Goal: Task Accomplishment & Management: Manage account settings

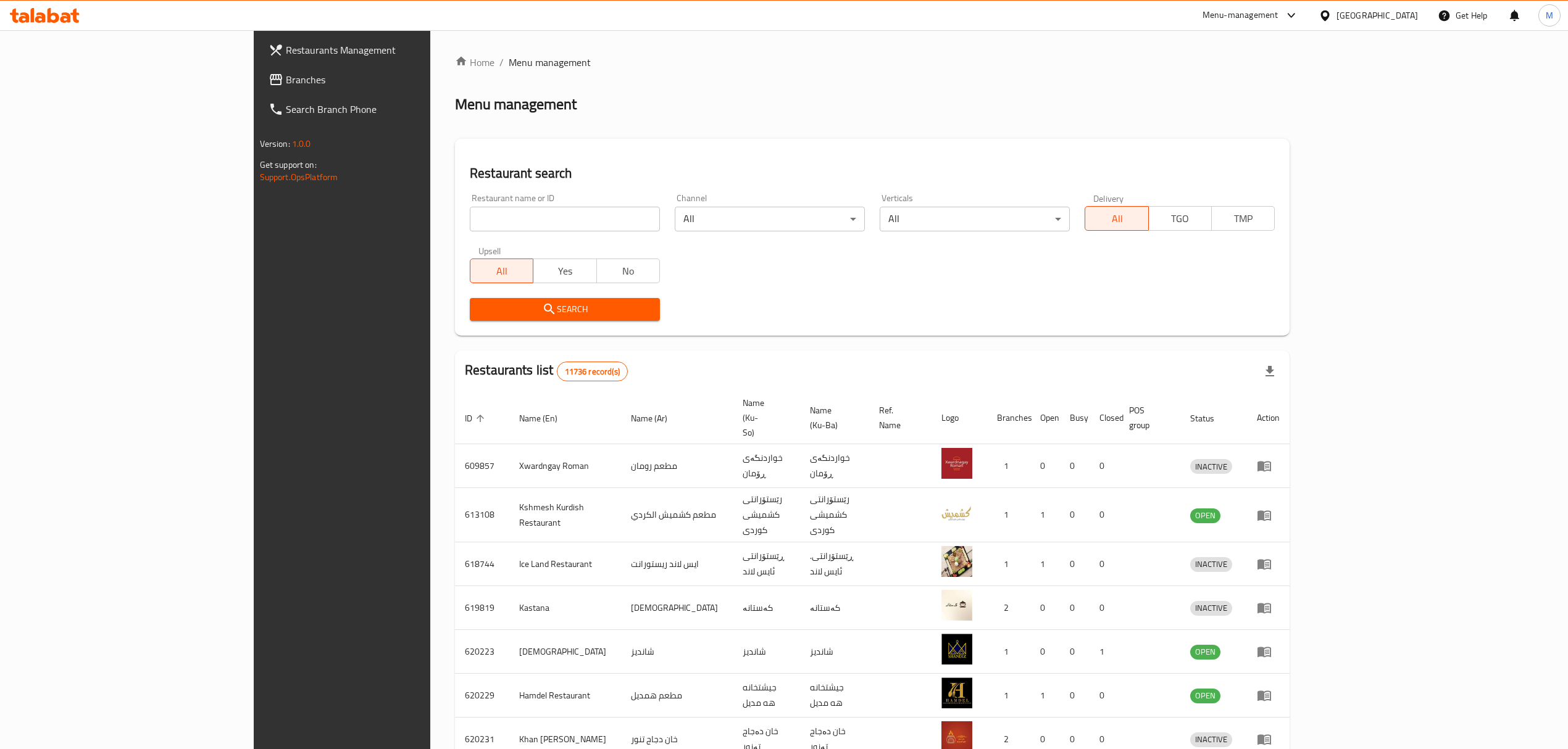
click at [470, 222] on input "search" at bounding box center [565, 218] width 190 height 25
type input "broasted"
click button "Search" at bounding box center [565, 310] width 190 height 23
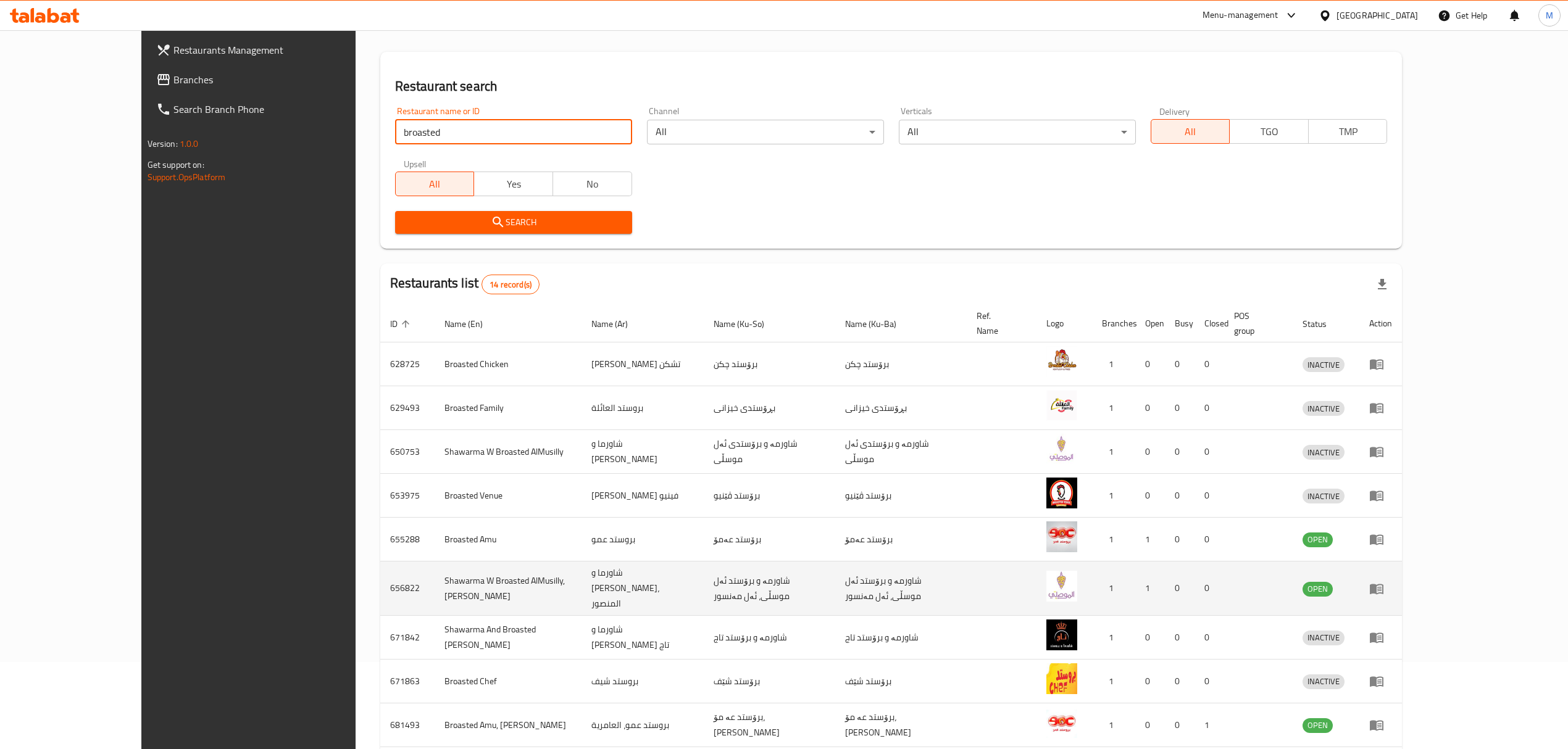
scroll to position [172, 0]
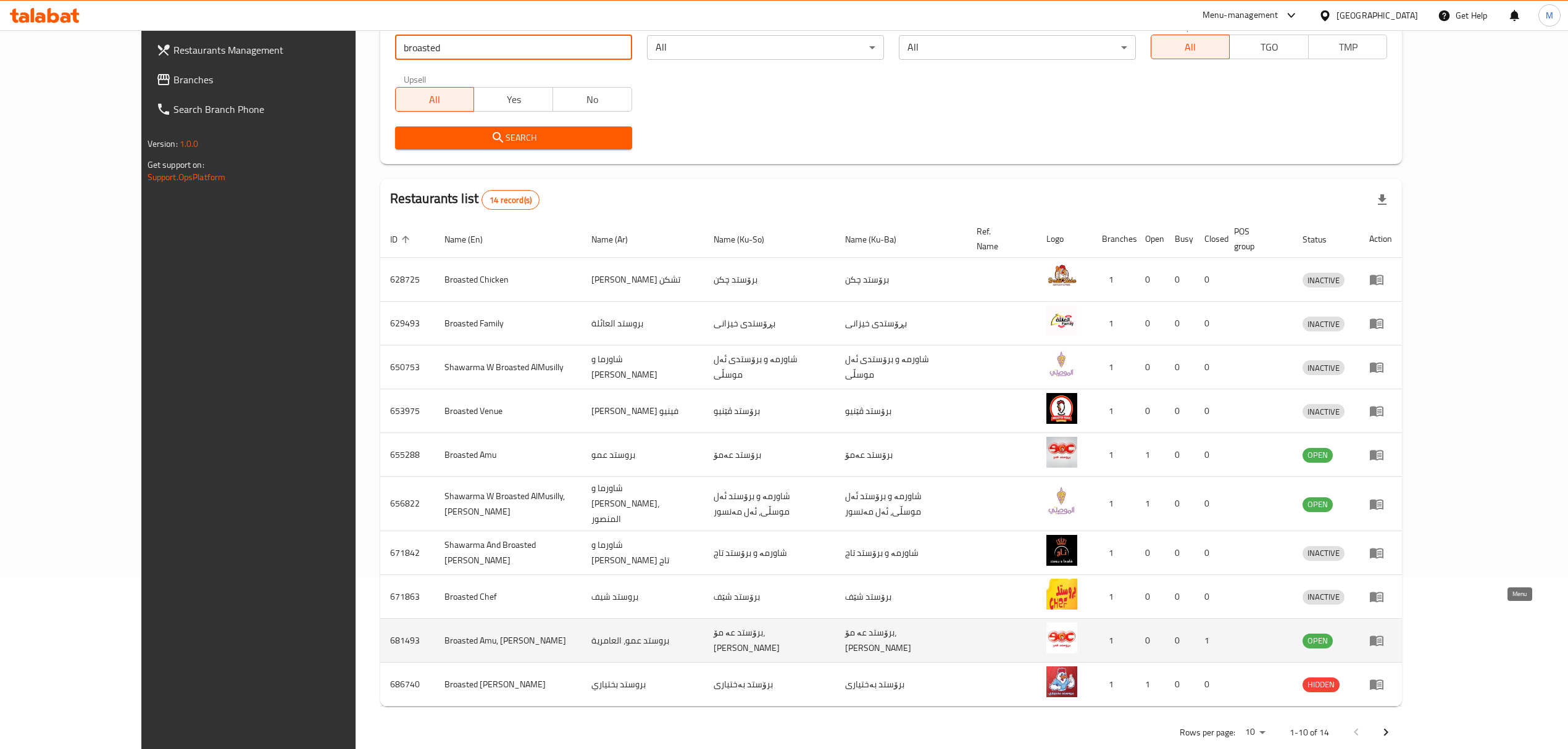
click at [1391, 633] on link "enhanced table" at bounding box center [1380, 640] width 23 height 15
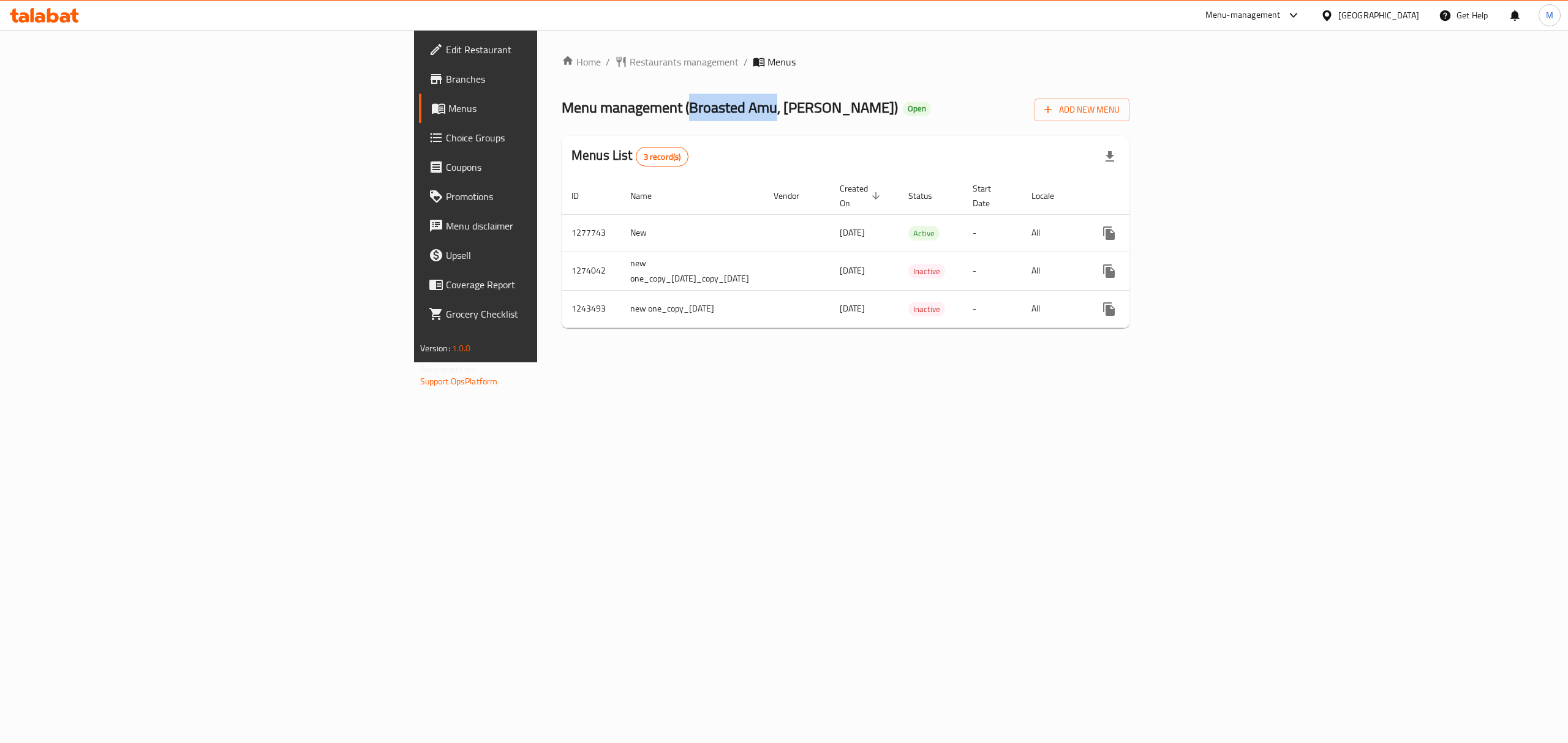
drag, startPoint x: 412, startPoint y: 111, endPoint x: 500, endPoint y: 108, distance: 88.1
click at [562, 108] on span "Menu management ( Broasted Amu, Al Amriyah )" at bounding box center [730, 107] width 337 height 28
copy span "Broasted Amu"
click at [630, 57] on span "Restaurants management" at bounding box center [684, 61] width 109 height 15
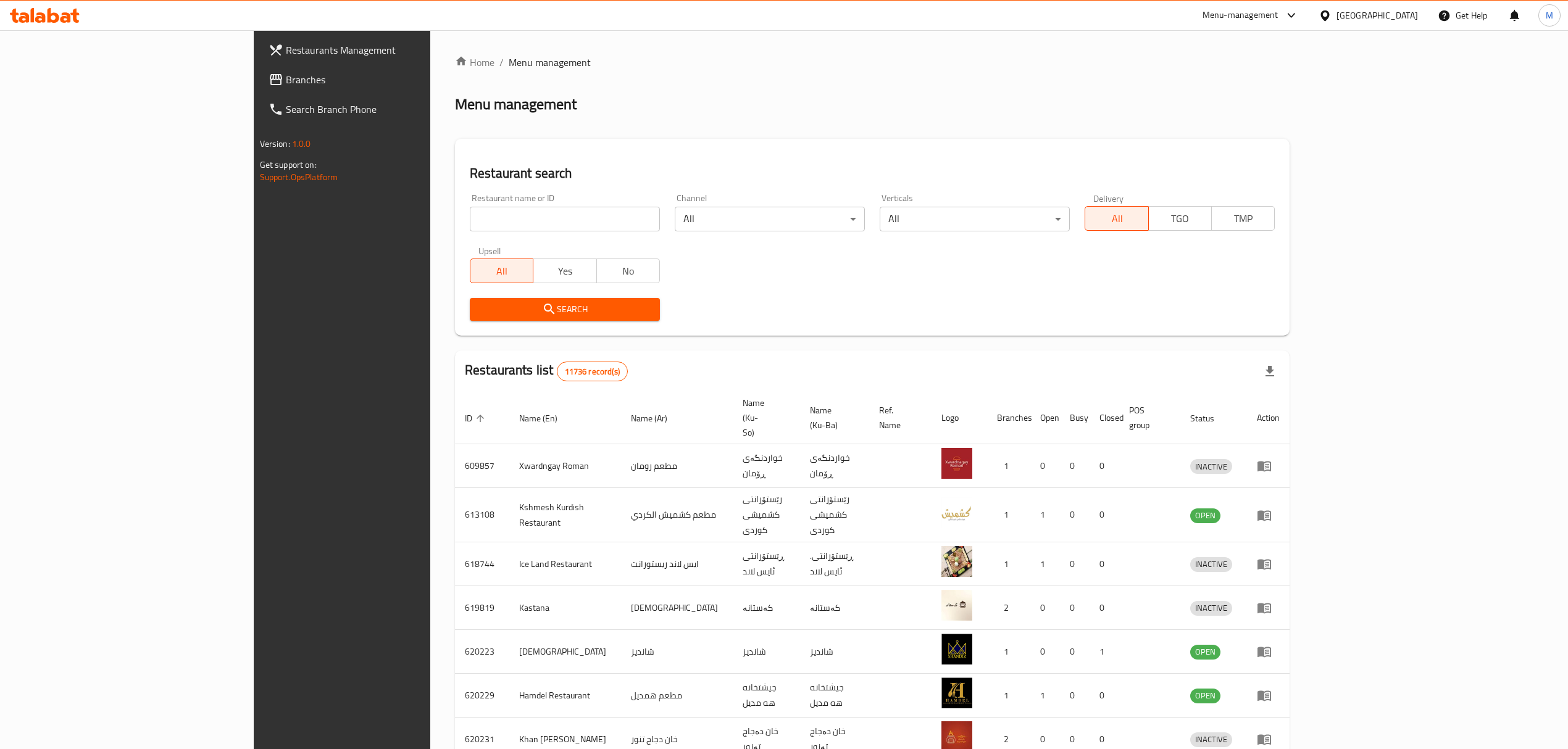
click at [470, 223] on input "search" at bounding box center [565, 218] width 190 height 25
paste input "Broasted Amu"
type input "Broasted Amu"
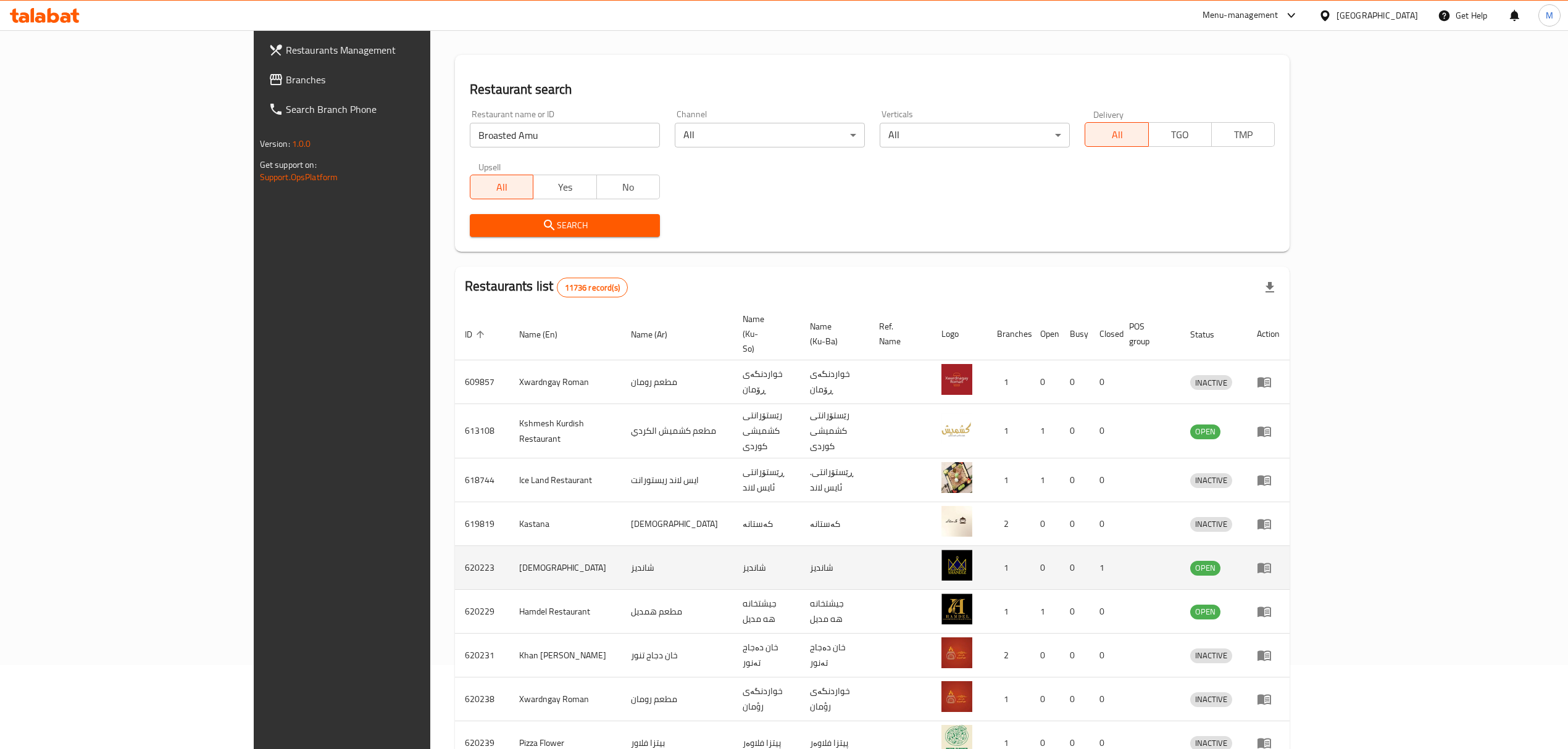
scroll to position [172, 0]
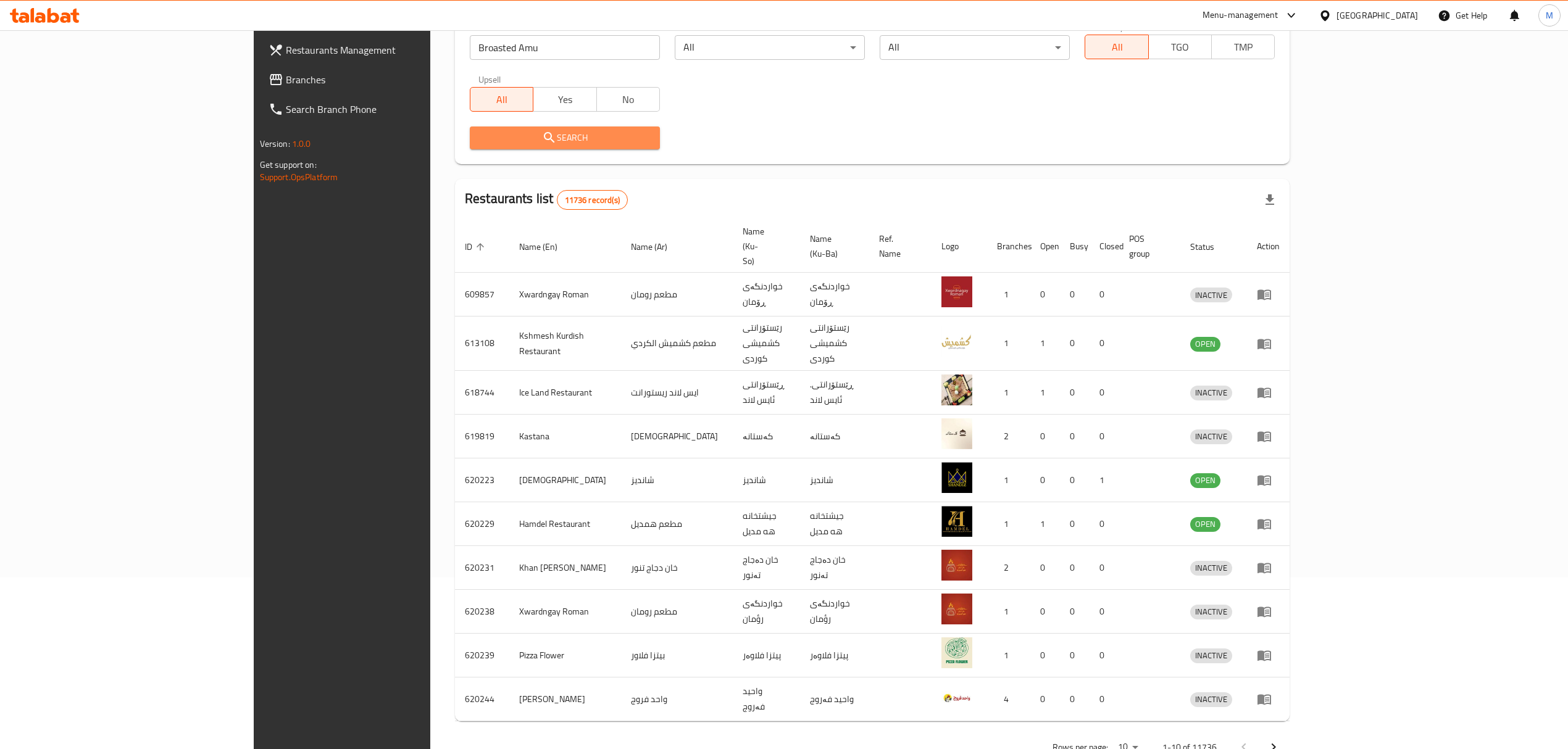
click at [481, 132] on span "Search" at bounding box center [565, 138] width 171 height 16
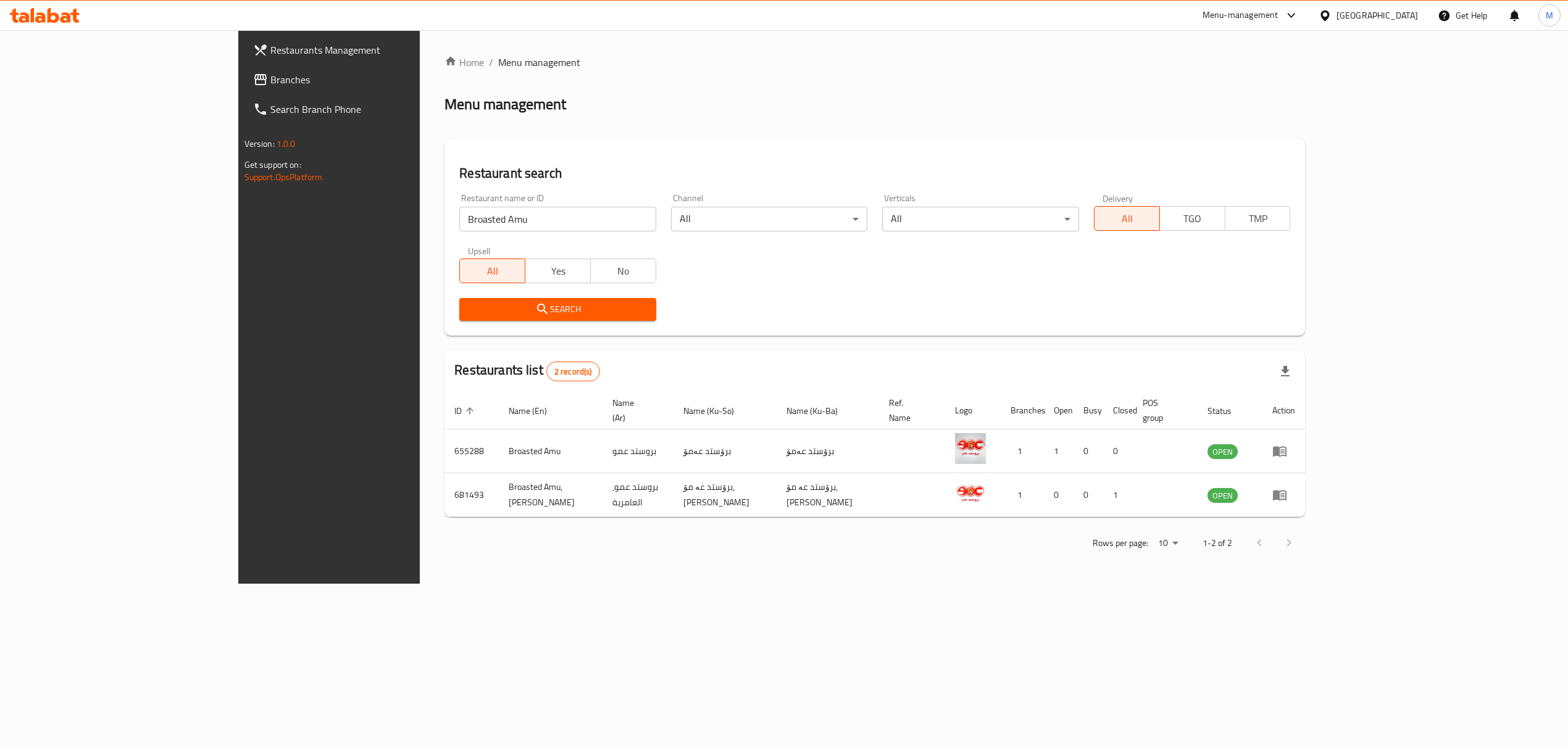
scroll to position [0, 0]
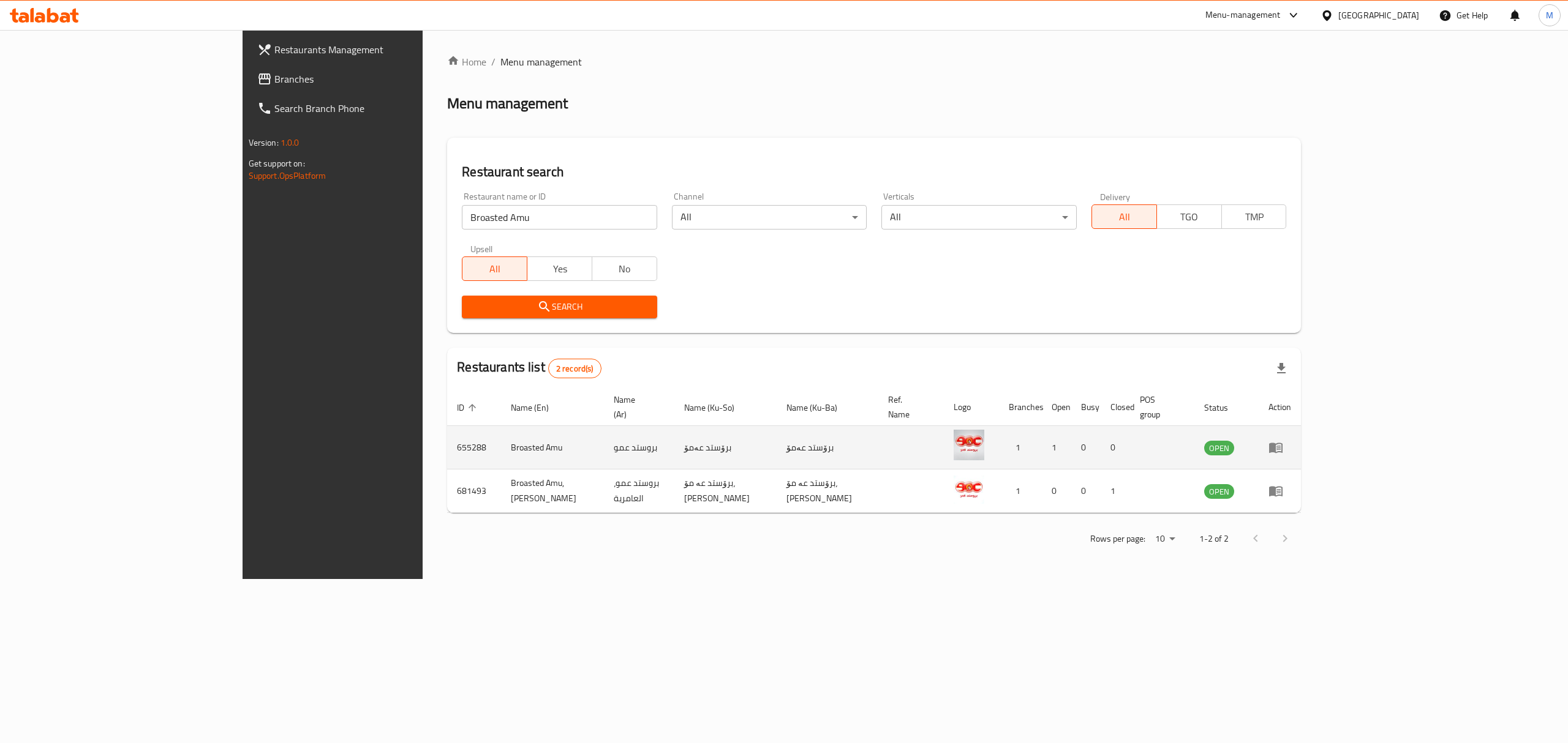
click at [1283, 444] on icon "enhanced table" at bounding box center [1276, 449] width 14 height 11
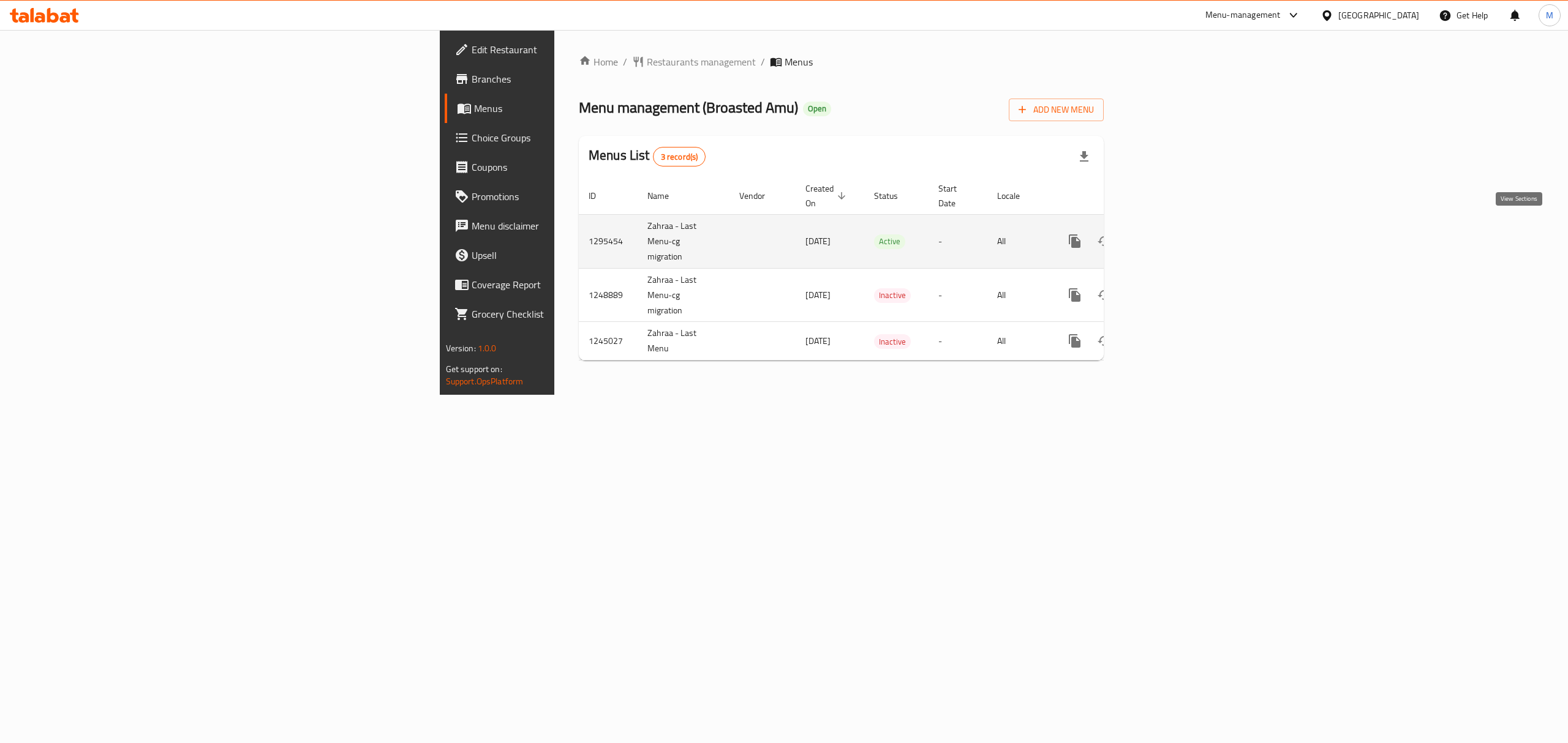
click at [1170, 234] on icon "enhanced table" at bounding box center [1162, 241] width 15 height 15
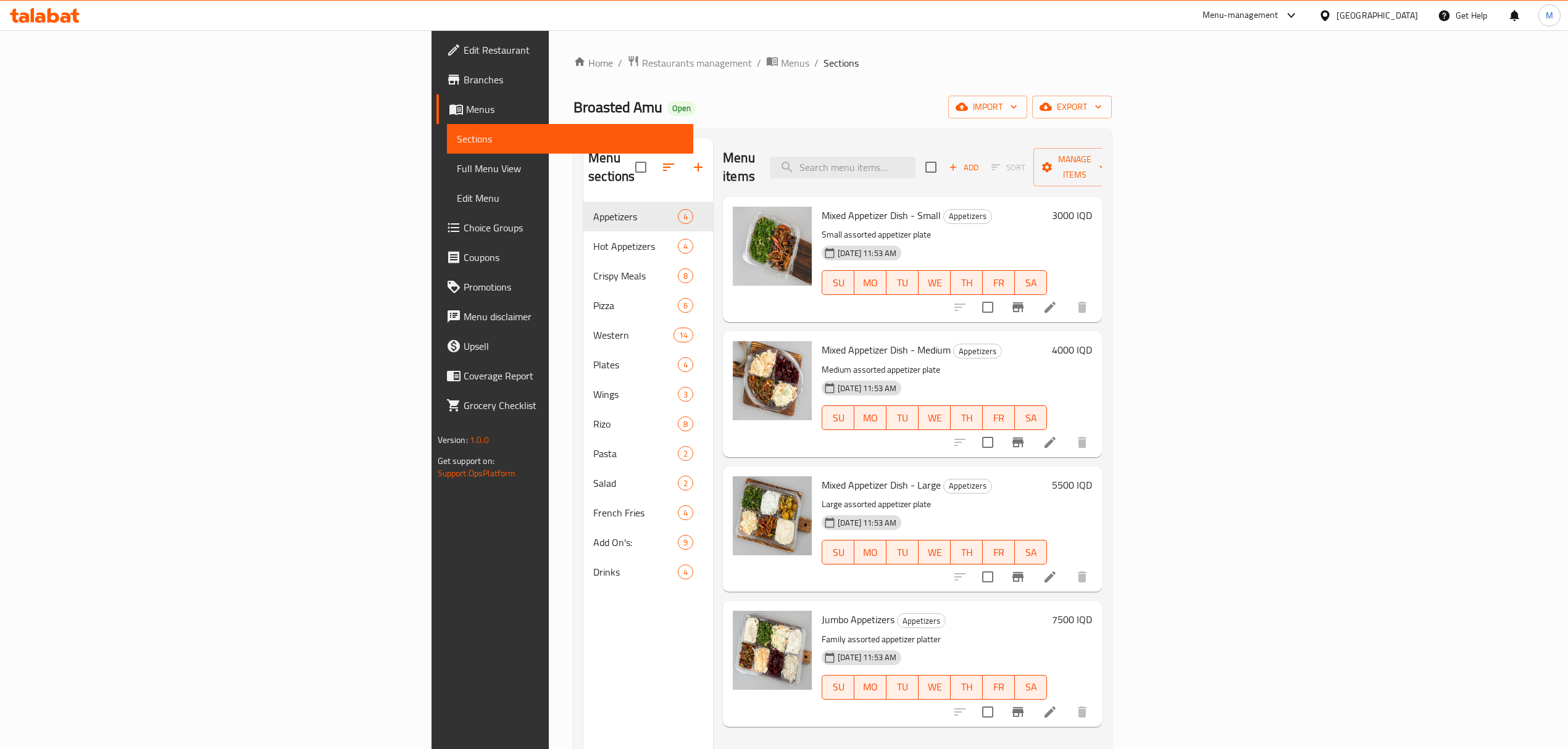
click at [583, 566] on div "Drinks 4" at bounding box center [648, 572] width 130 height 30
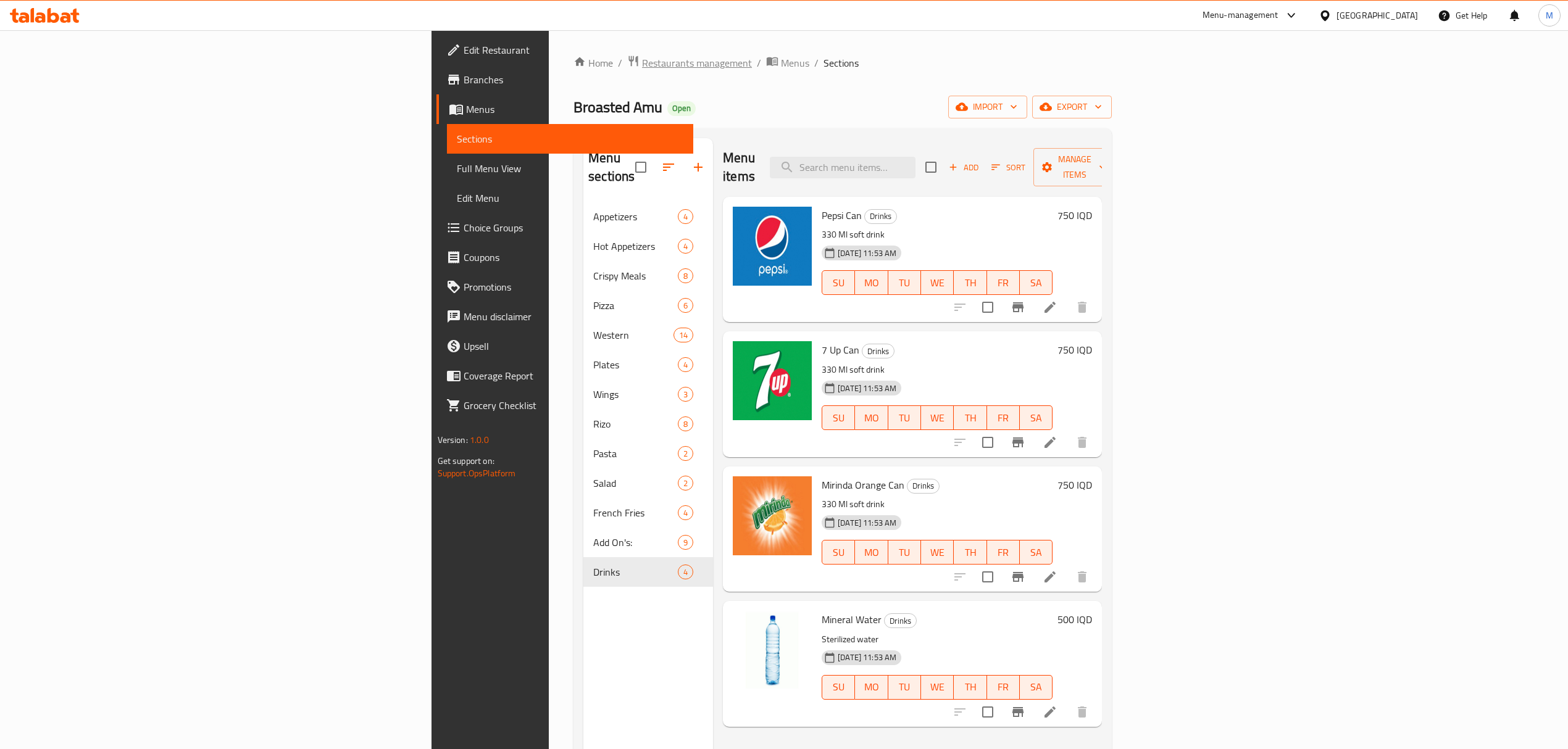
click at [642, 67] on span "Restaurants management" at bounding box center [696, 62] width 110 height 15
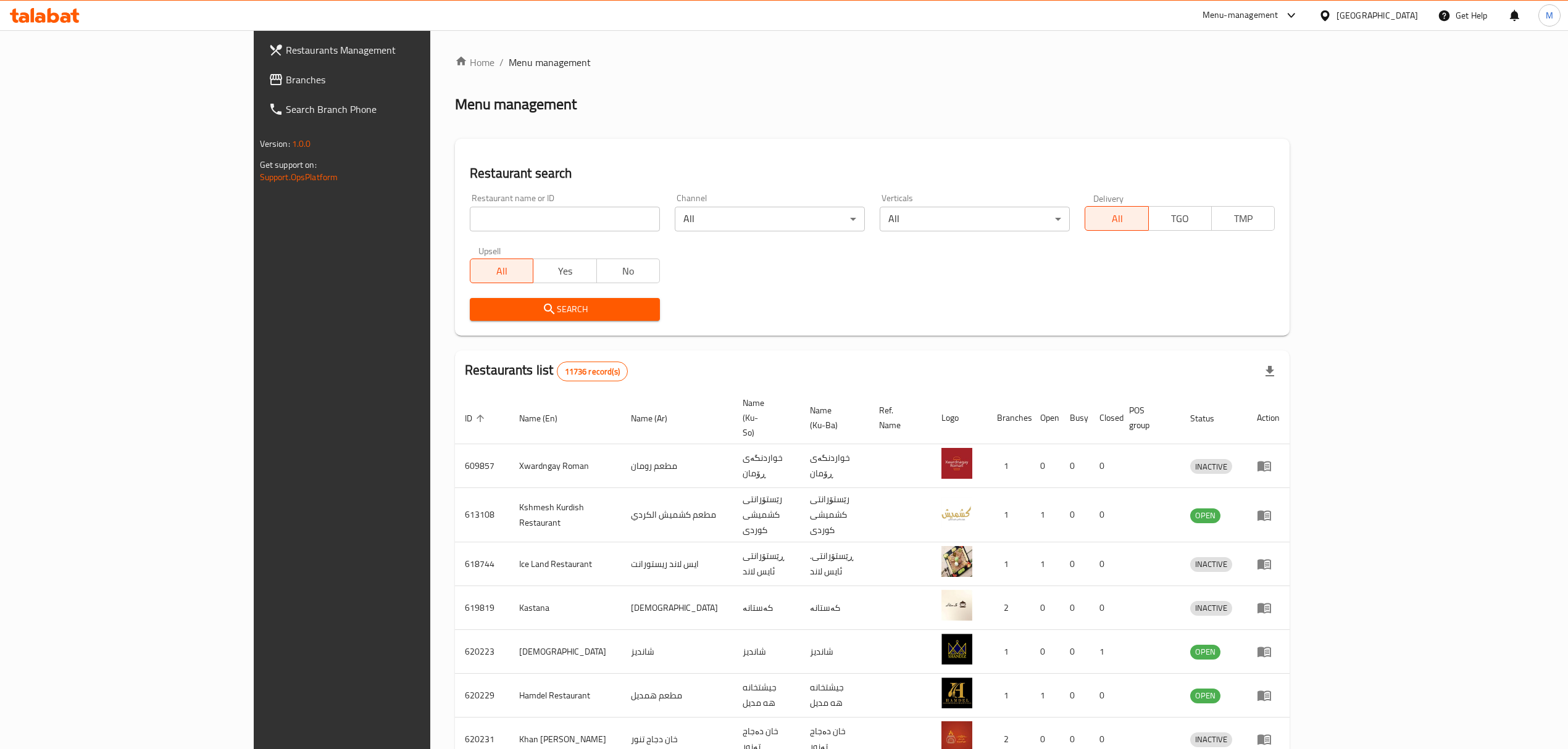
click at [504, 239] on div "Upsell All Yes No" at bounding box center [564, 265] width 205 height 52
click at [501, 230] on div "Restaurant name or ID Restaurant name or ID" at bounding box center [564, 212] width 205 height 53
click at [500, 222] on input "search" at bounding box center [565, 218] width 190 height 25
type input "h"
type input "الفران"
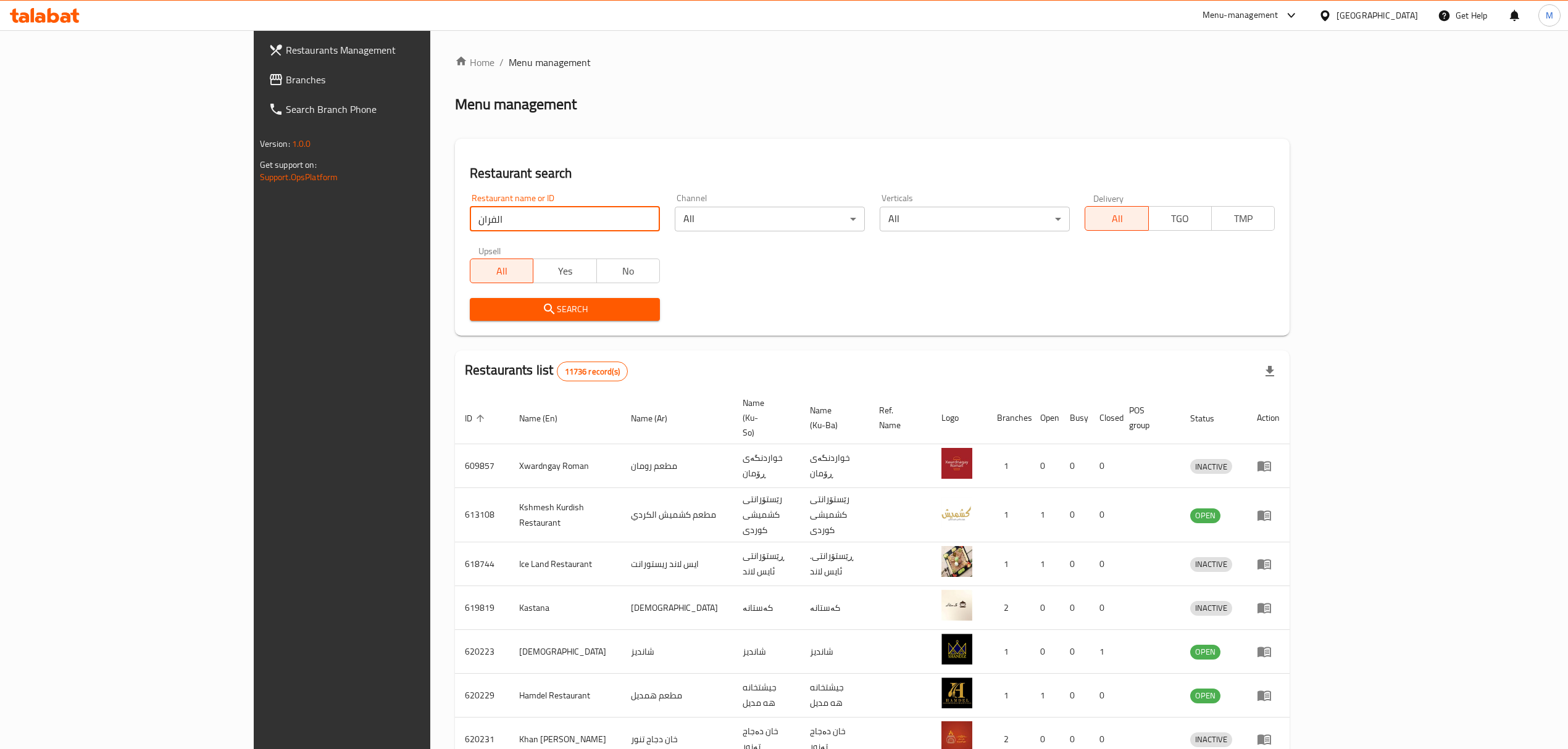
click button "Search" at bounding box center [565, 310] width 190 height 23
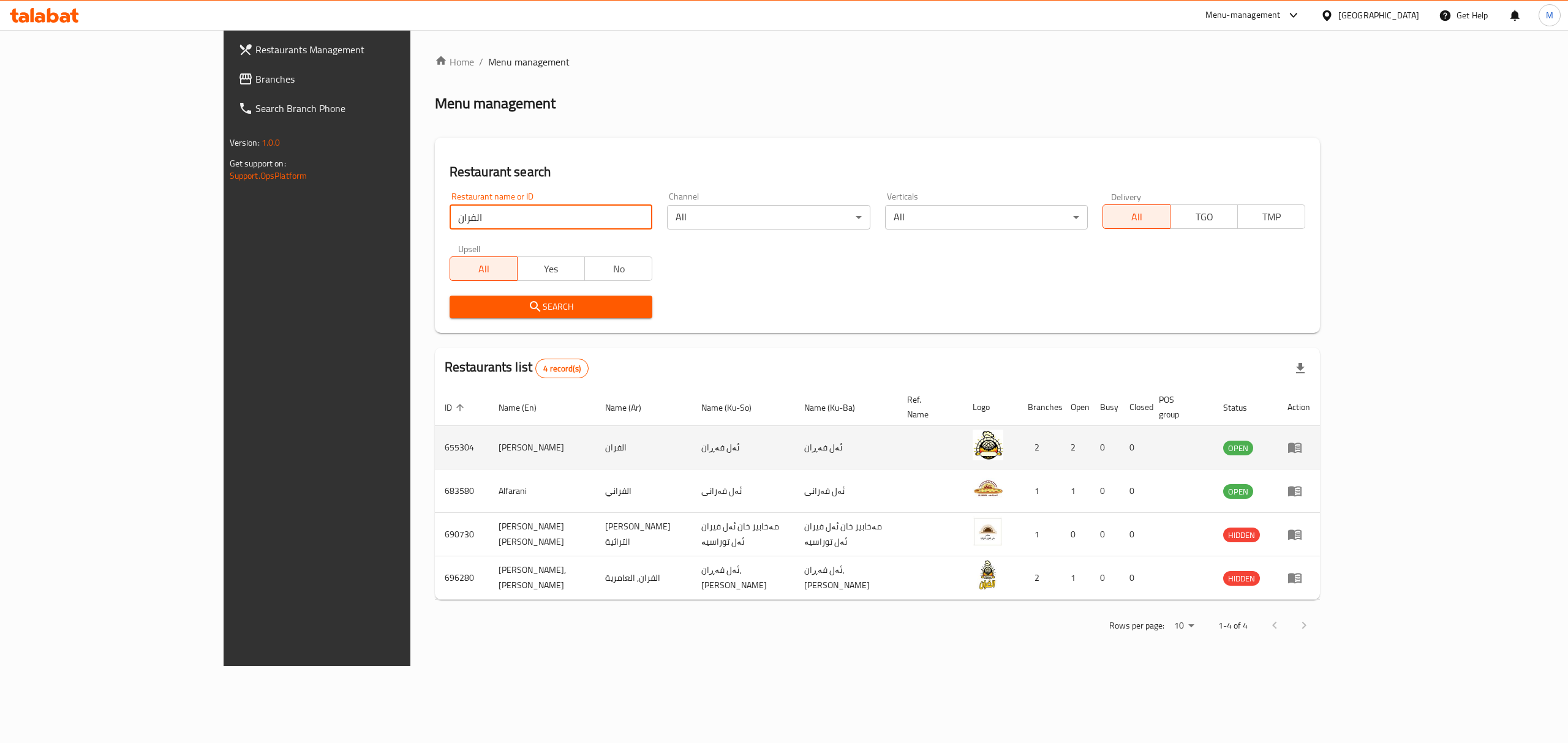
click at [1301, 444] on icon "enhanced table" at bounding box center [1295, 449] width 14 height 11
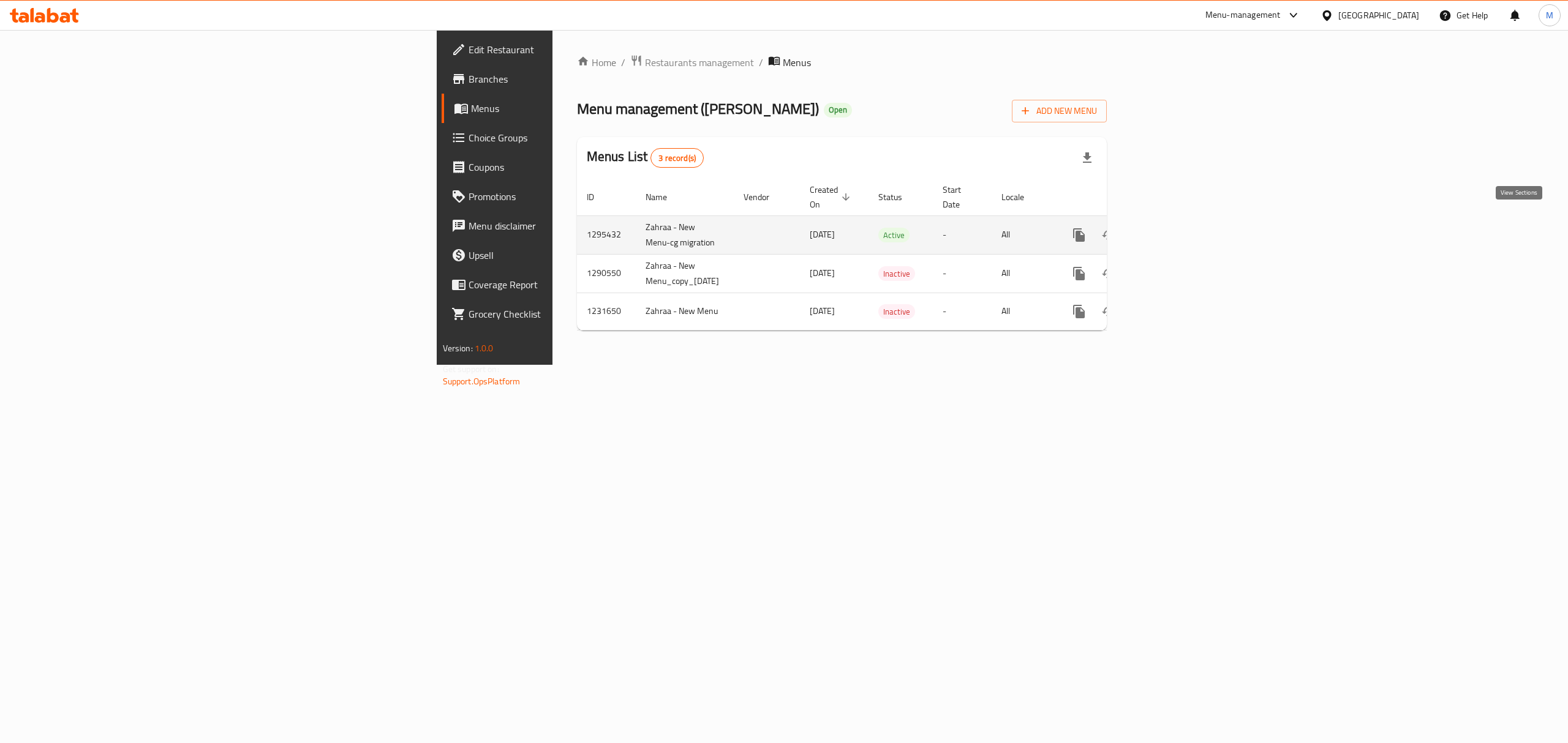
click at [1173, 229] on icon "enhanced table" at bounding box center [1167, 234] width 11 height 11
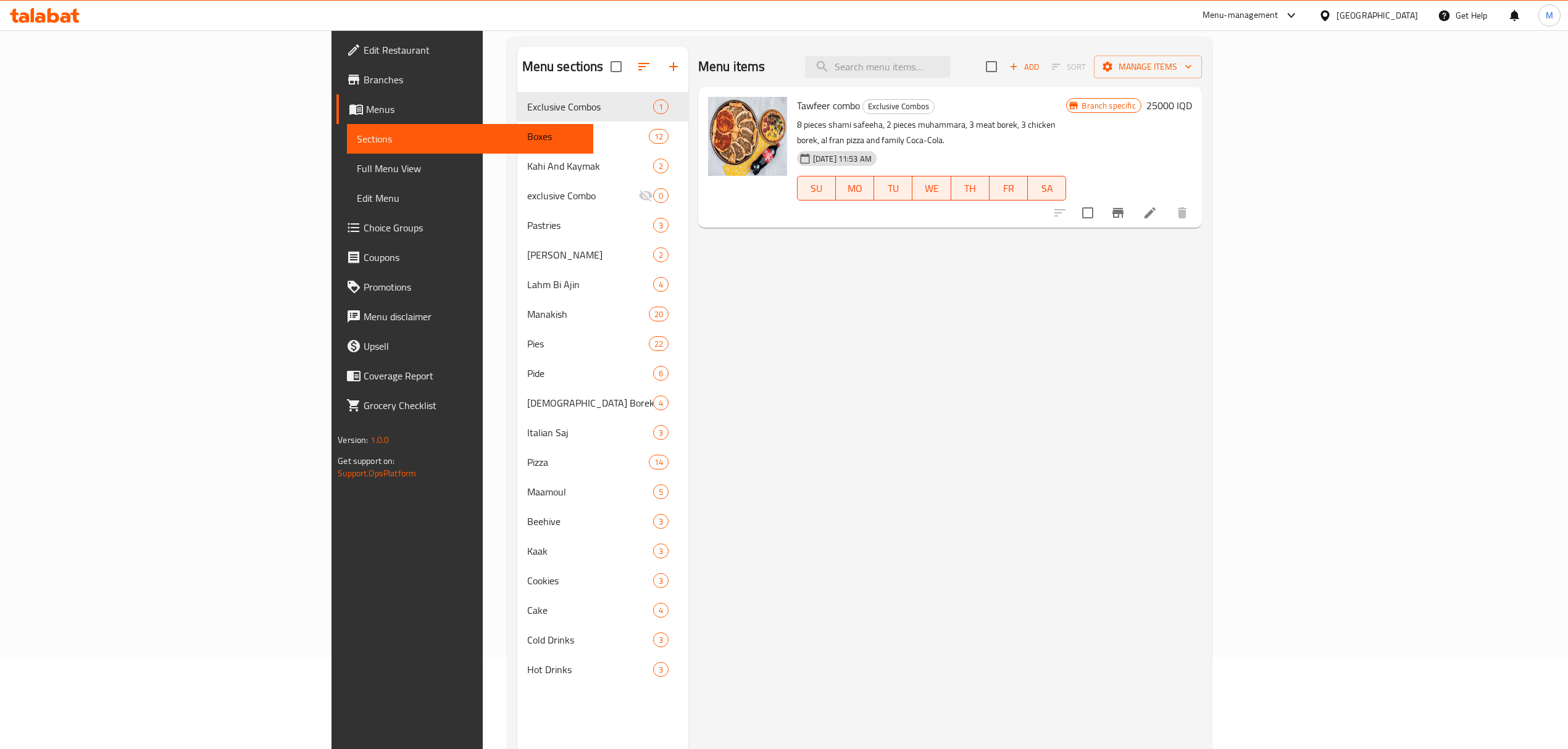
scroll to position [174, 0]
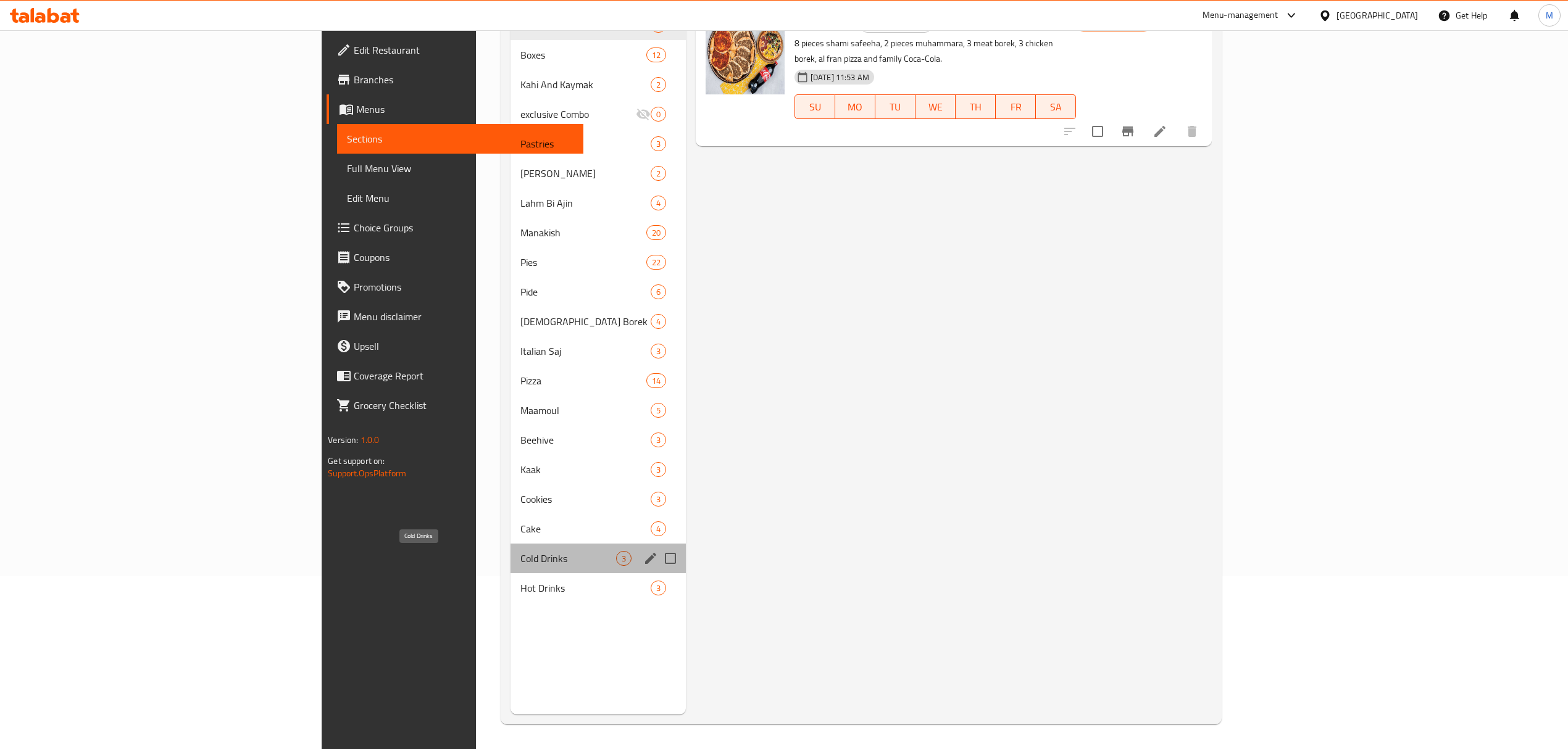
click at [521, 562] on span "Cold Drinks" at bounding box center [568, 559] width 95 height 15
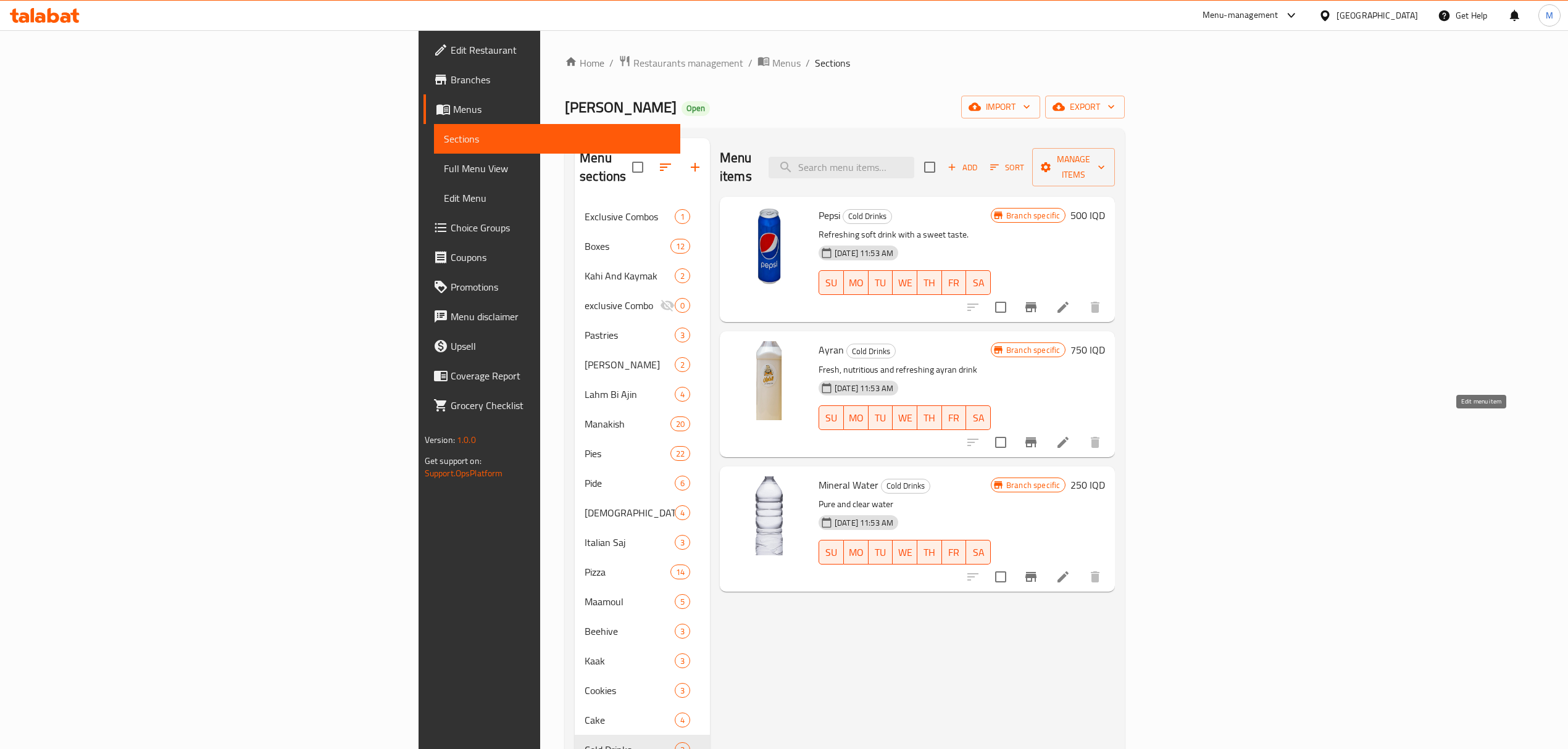
click at [1070, 436] on icon at bounding box center [1062, 442] width 15 height 15
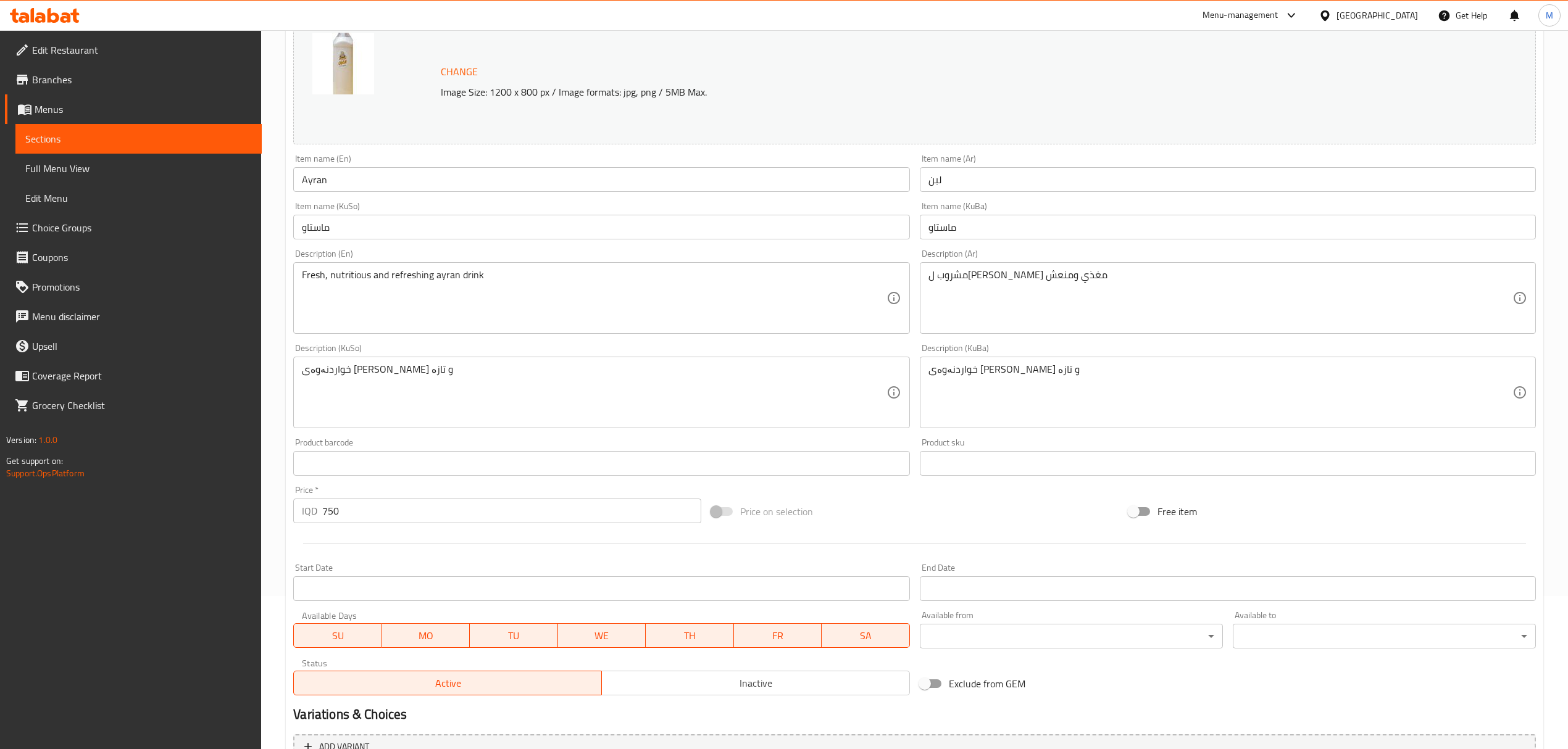
scroll to position [282, 0]
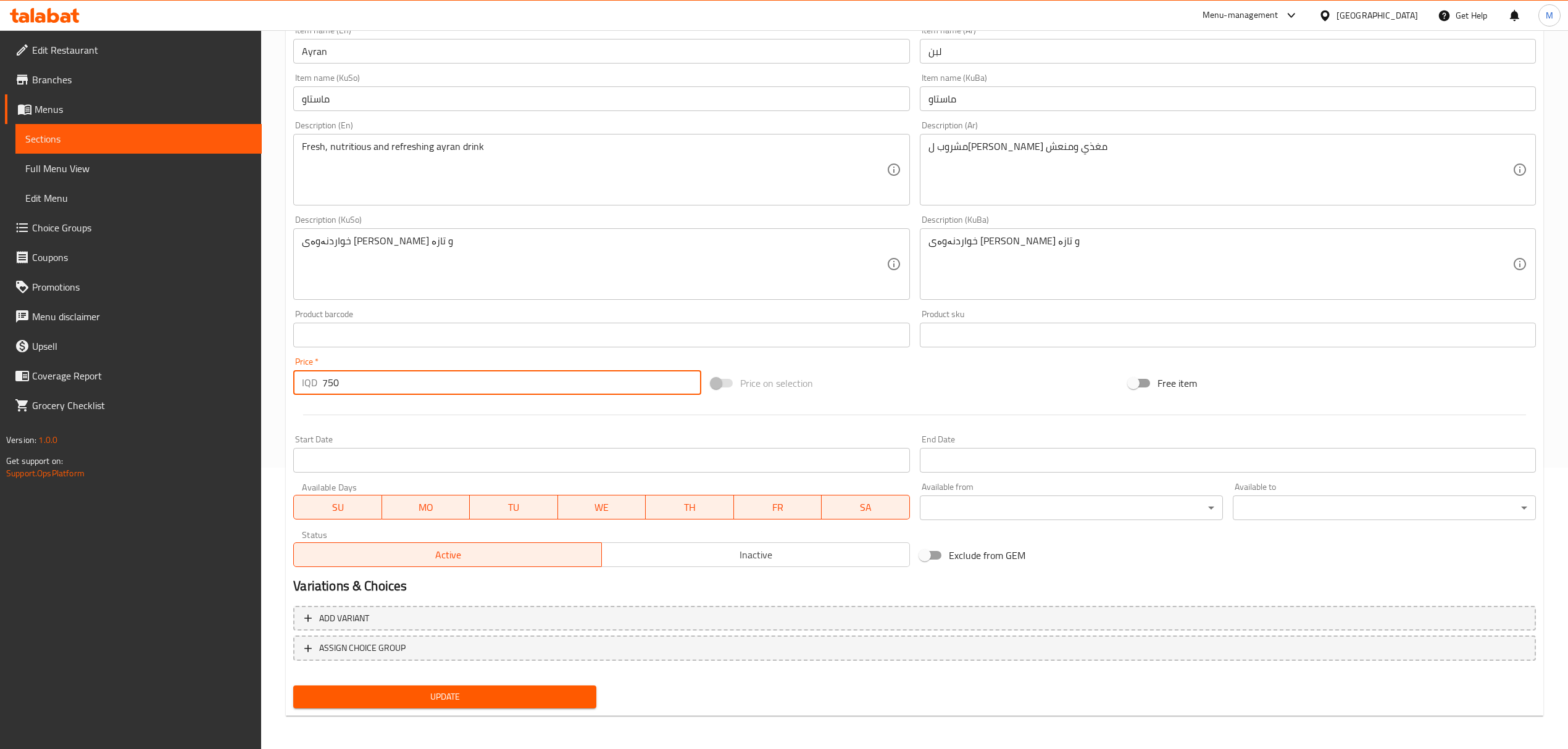
drag, startPoint x: 331, startPoint y: 385, endPoint x: 96, endPoint y: 403, distance: 235.7
click at [192, 391] on div "Edit Restaurant Branches Menus Sections Full Menu View Edit Menu Choice Groups …" at bounding box center [784, 250] width 1568 height 1002
type input "1000"
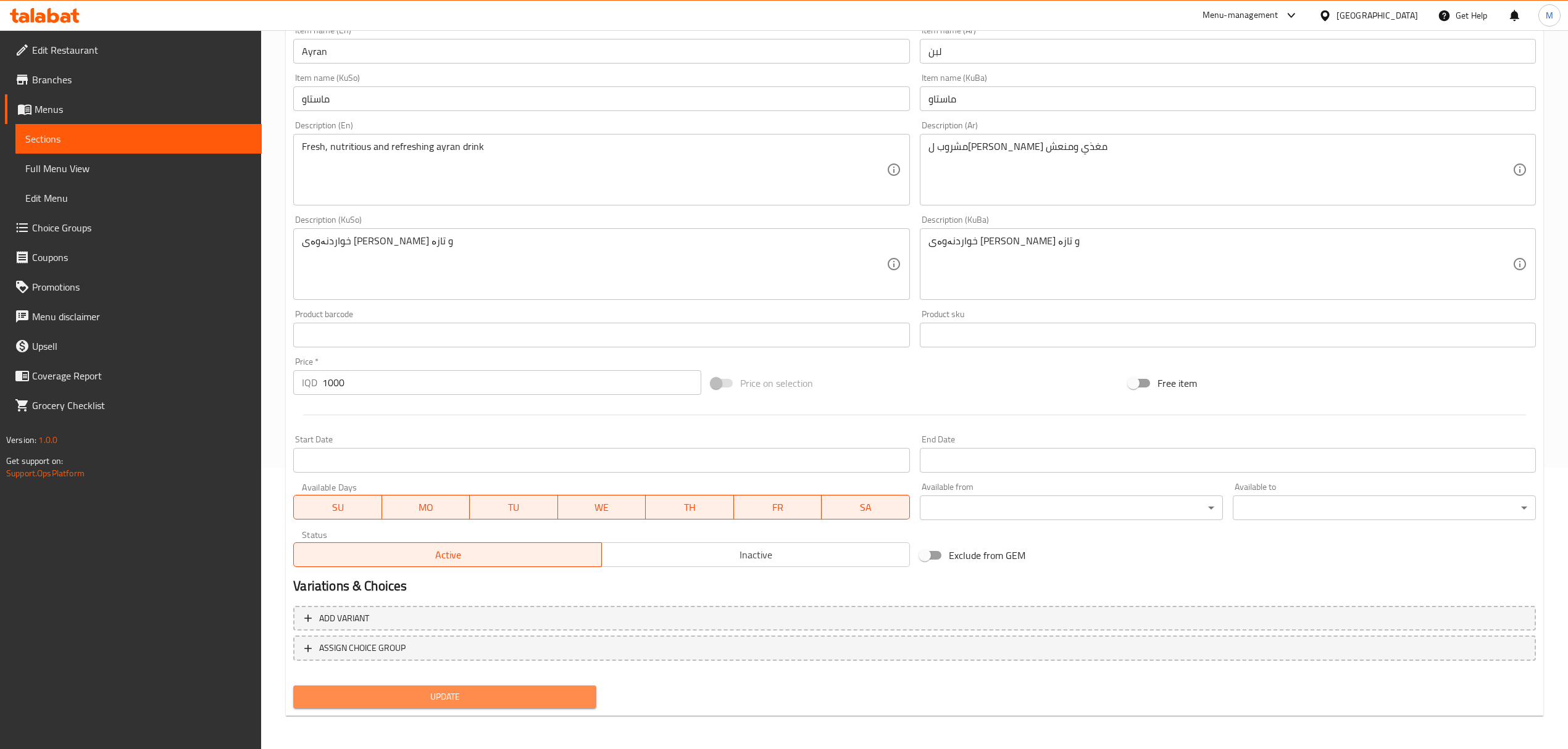
click at [410, 704] on button "Update" at bounding box center [445, 696] width 303 height 23
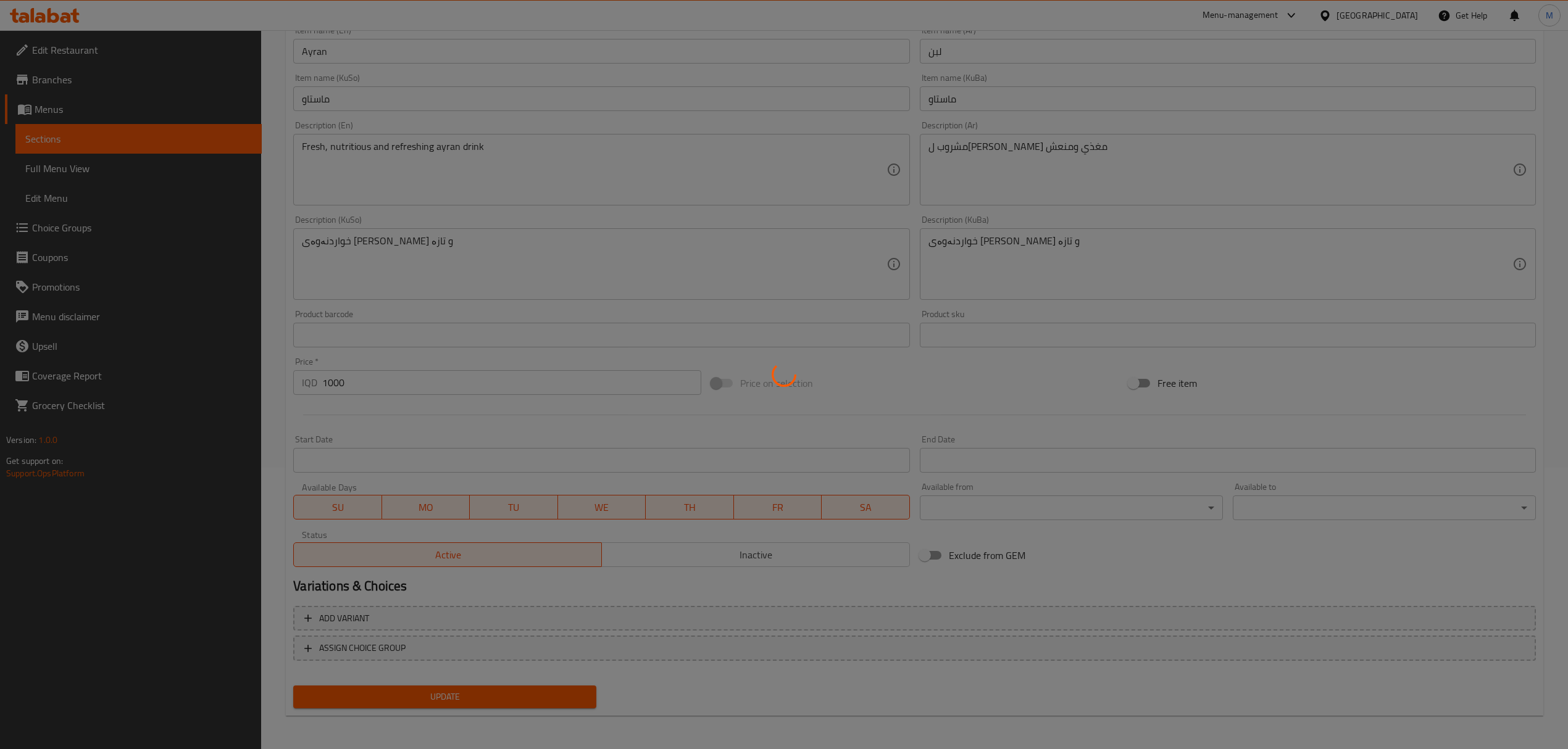
scroll to position [0, 0]
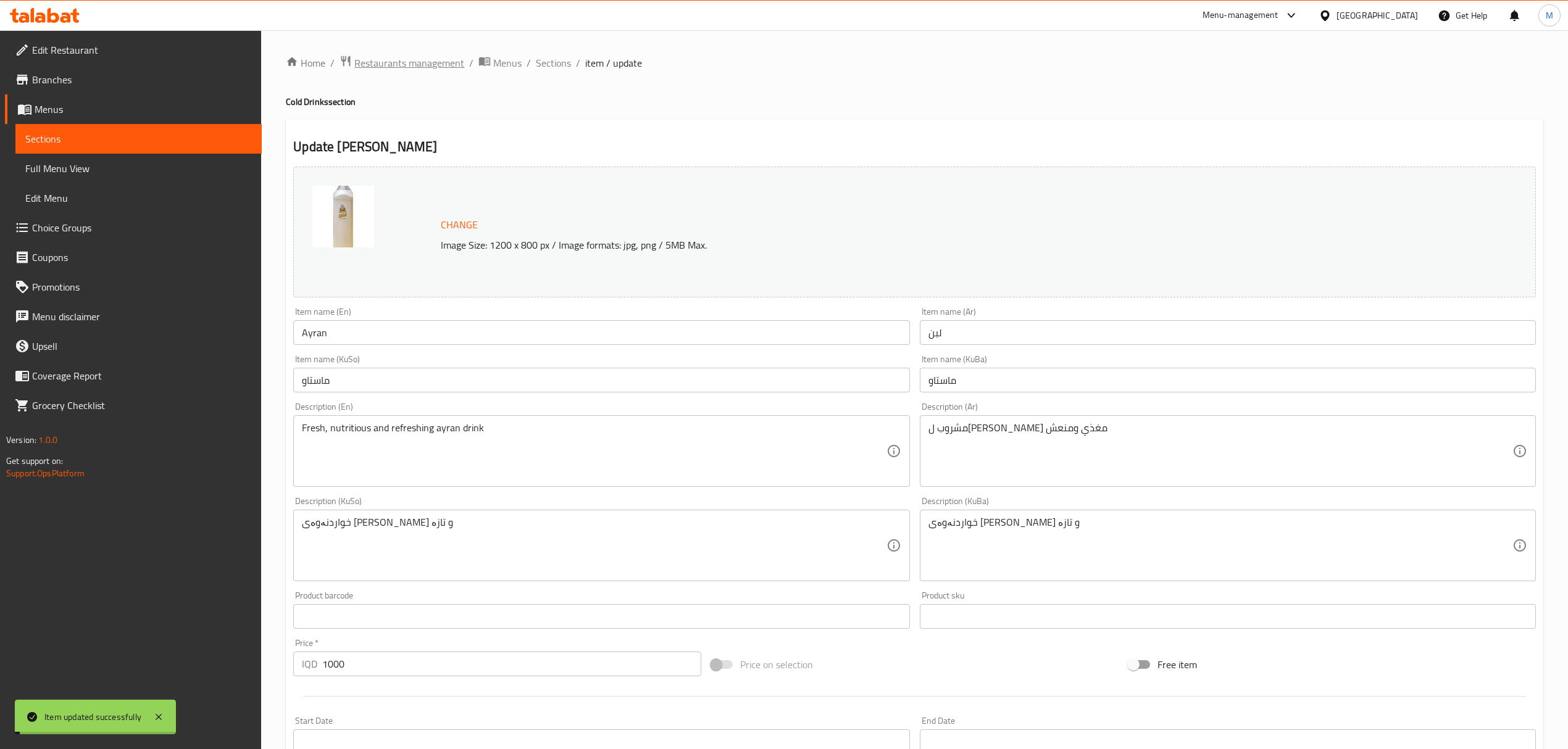
click at [418, 62] on span "Restaurants management" at bounding box center [409, 62] width 110 height 15
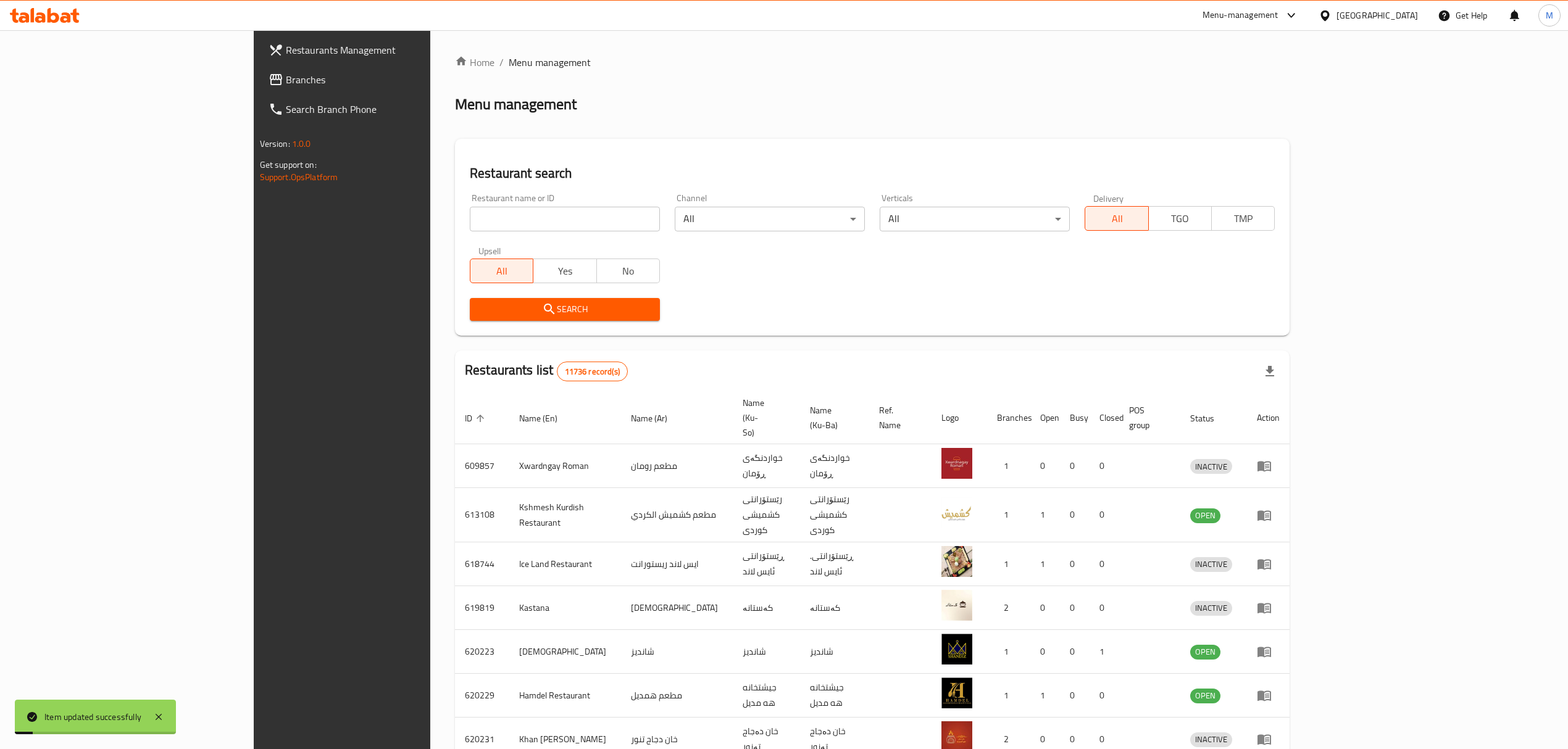
click at [499, 208] on input "search" at bounding box center [565, 218] width 190 height 25
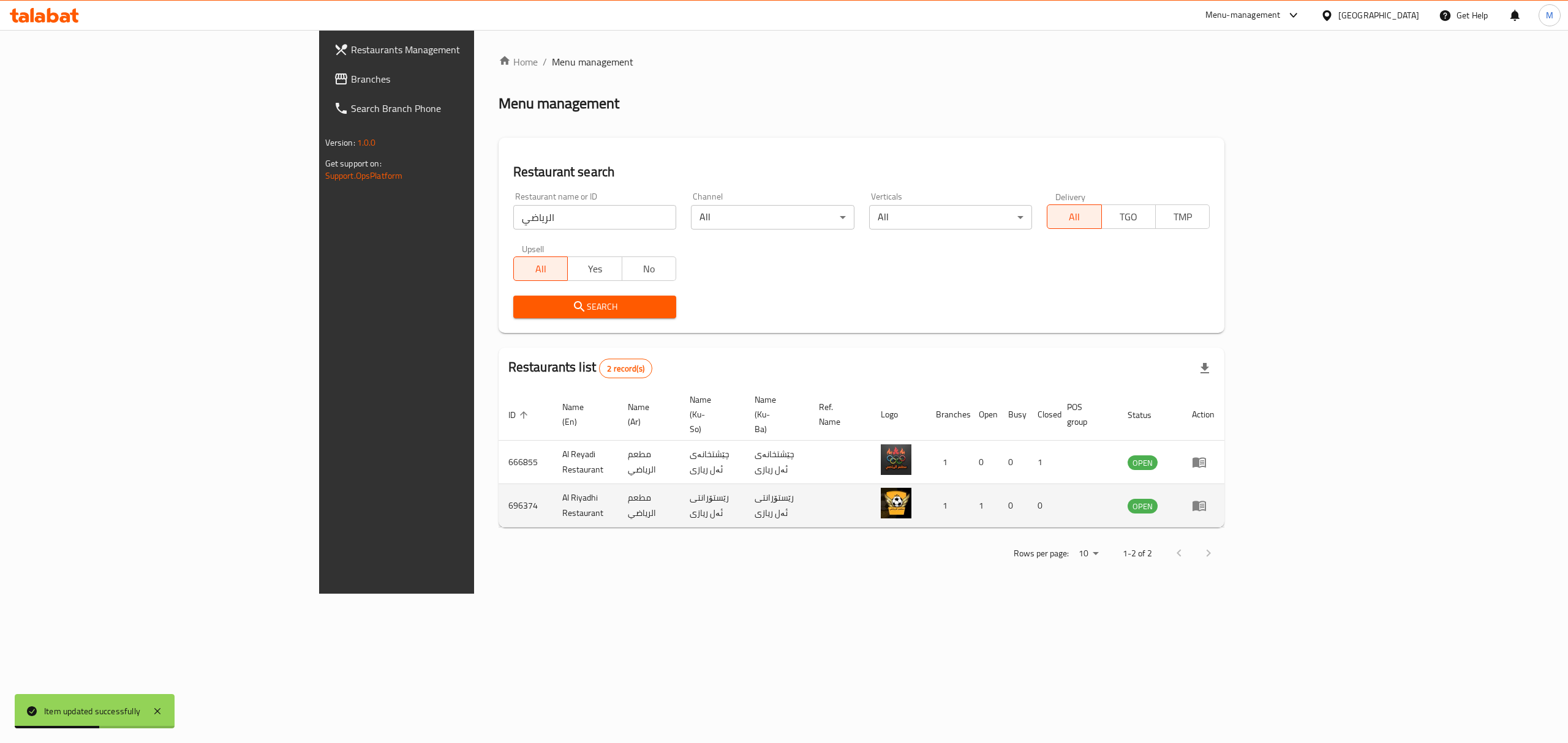
click at [552, 484] on td "Al Riyadhi Restaurant" at bounding box center [585, 506] width 66 height 43
copy td "Al Riyadhi Restaurant"
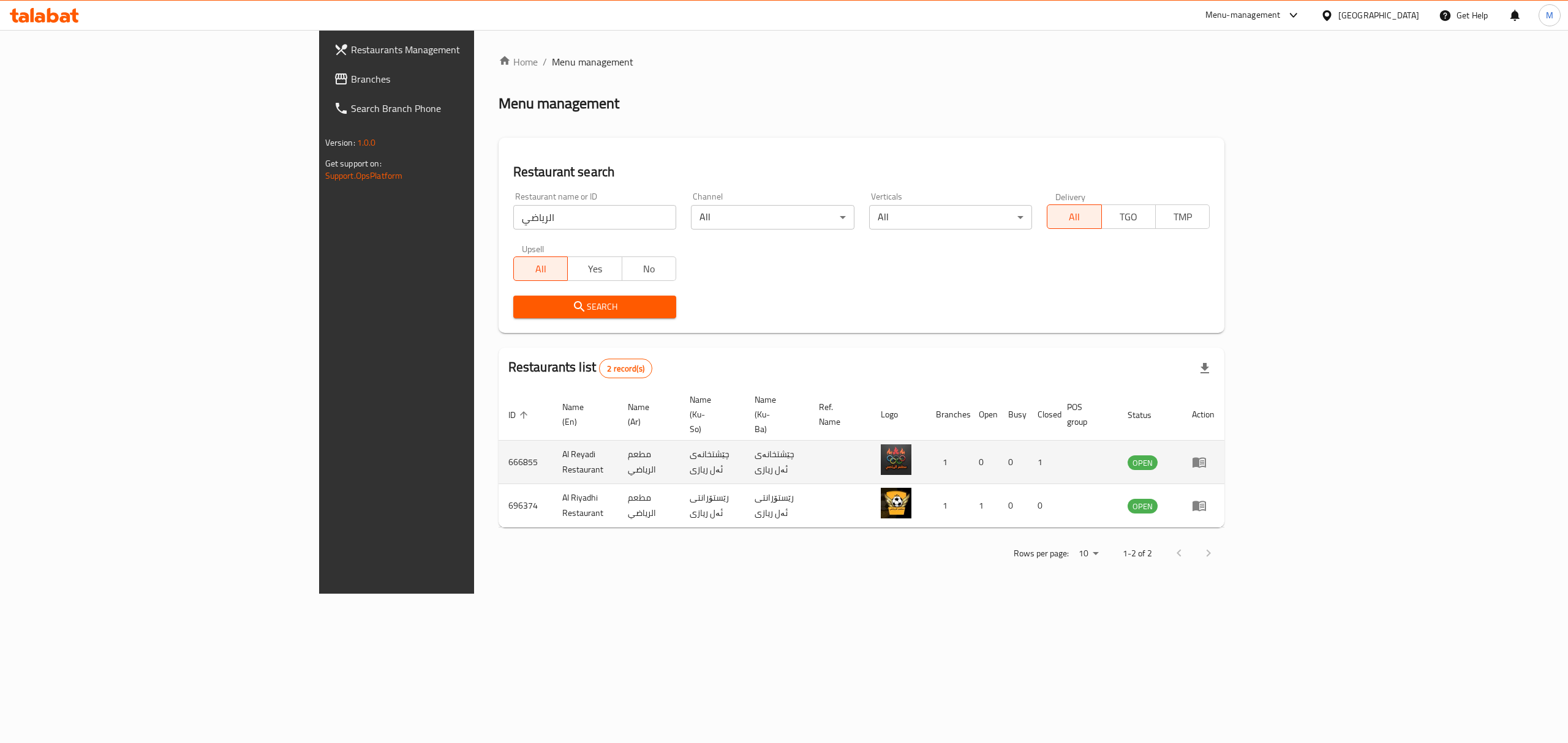
click at [552, 441] on td "Al Reyadi Restaurant" at bounding box center [585, 463] width 66 height 43
copy td "Al Reyadi Restaurant"
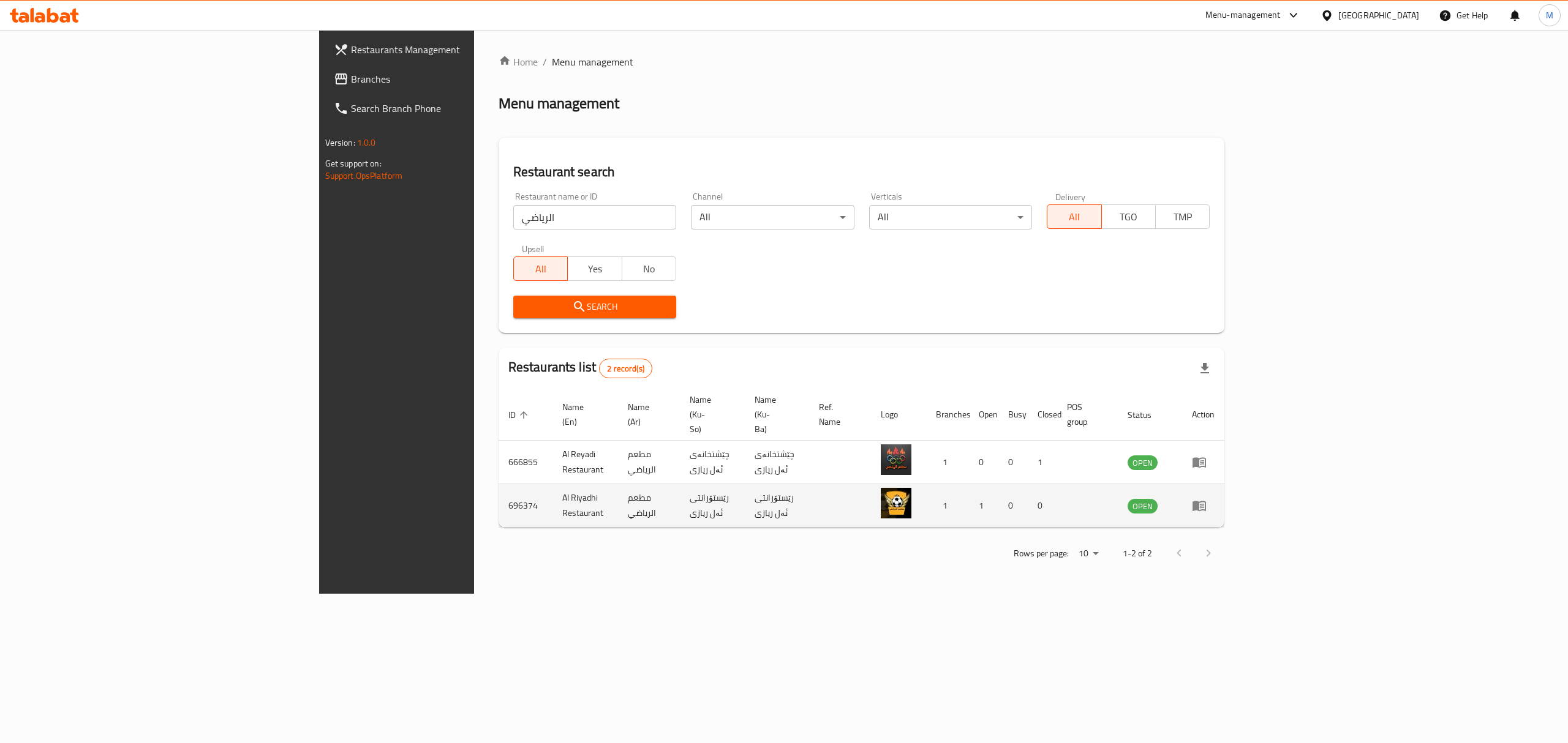
click at [552, 484] on td "Al Riyadhi Restaurant" at bounding box center [585, 506] width 66 height 43
copy td "Al Riyadhi Restaurant"
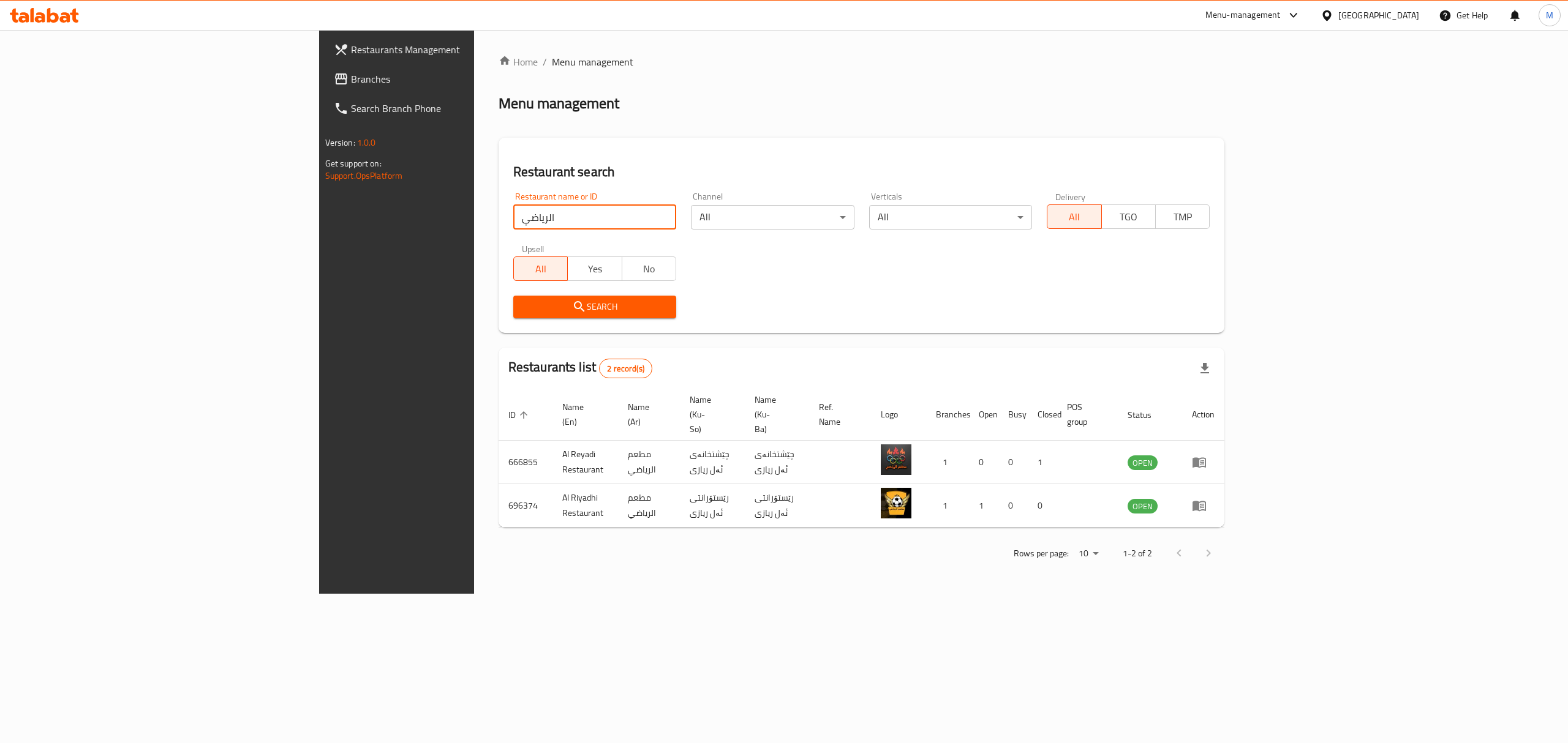
click at [513, 211] on input "الرياضي" at bounding box center [595, 217] width 163 height 25
type input "الفران"
click button "Search" at bounding box center [595, 307] width 163 height 23
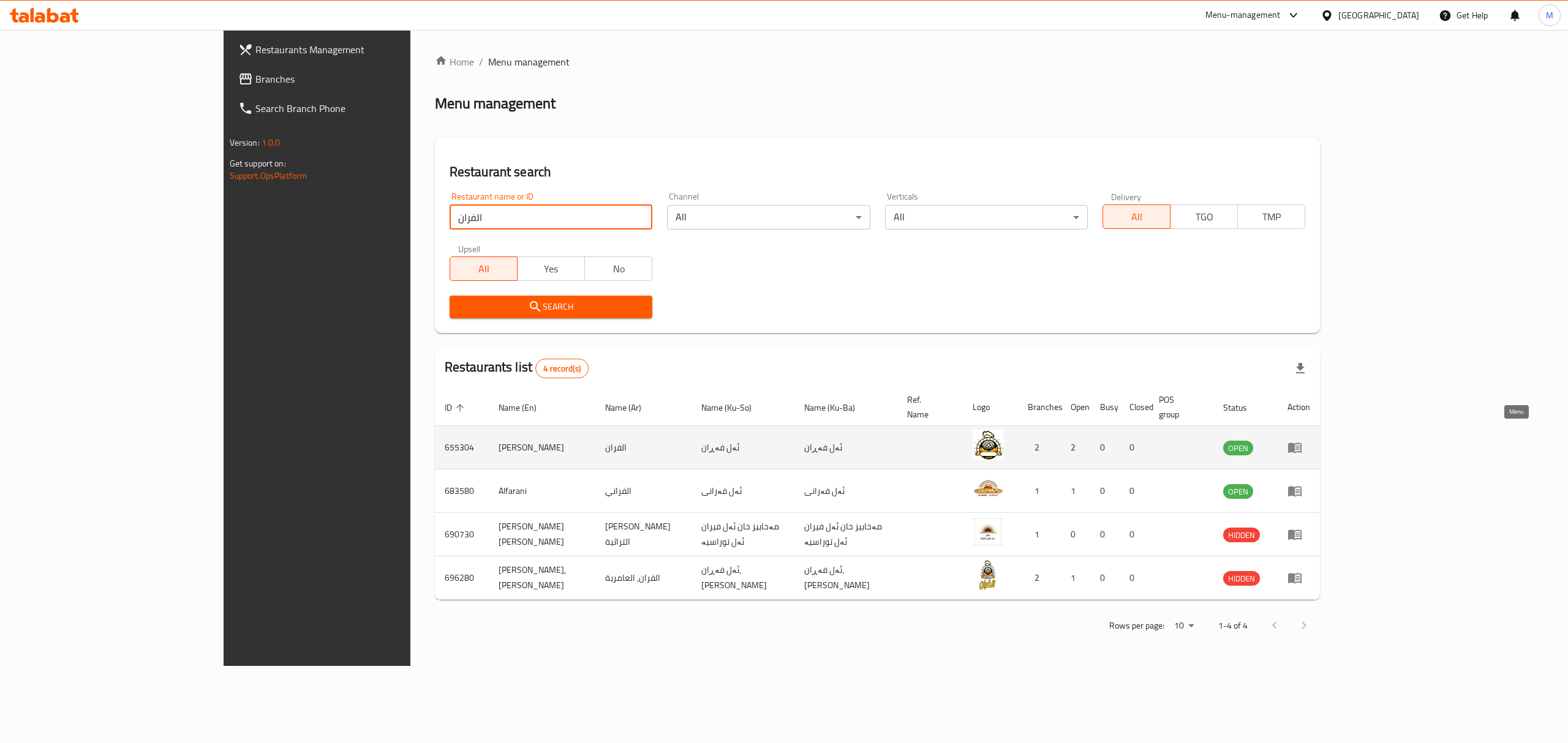
click at [1310, 440] on link "enhanced table" at bounding box center [1298, 447] width 23 height 15
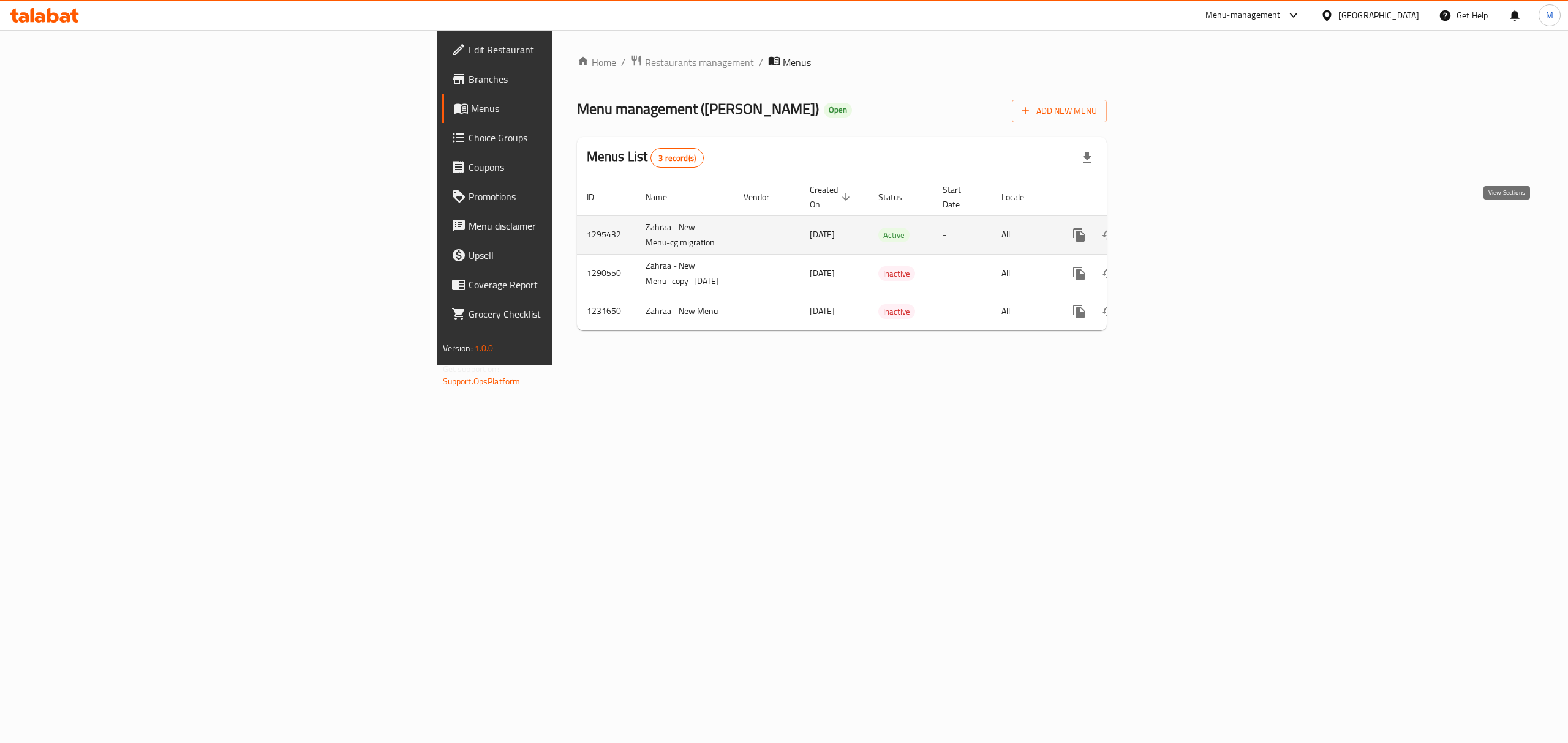
click at [1182, 220] on link "enhanced table" at bounding box center [1167, 235] width 30 height 30
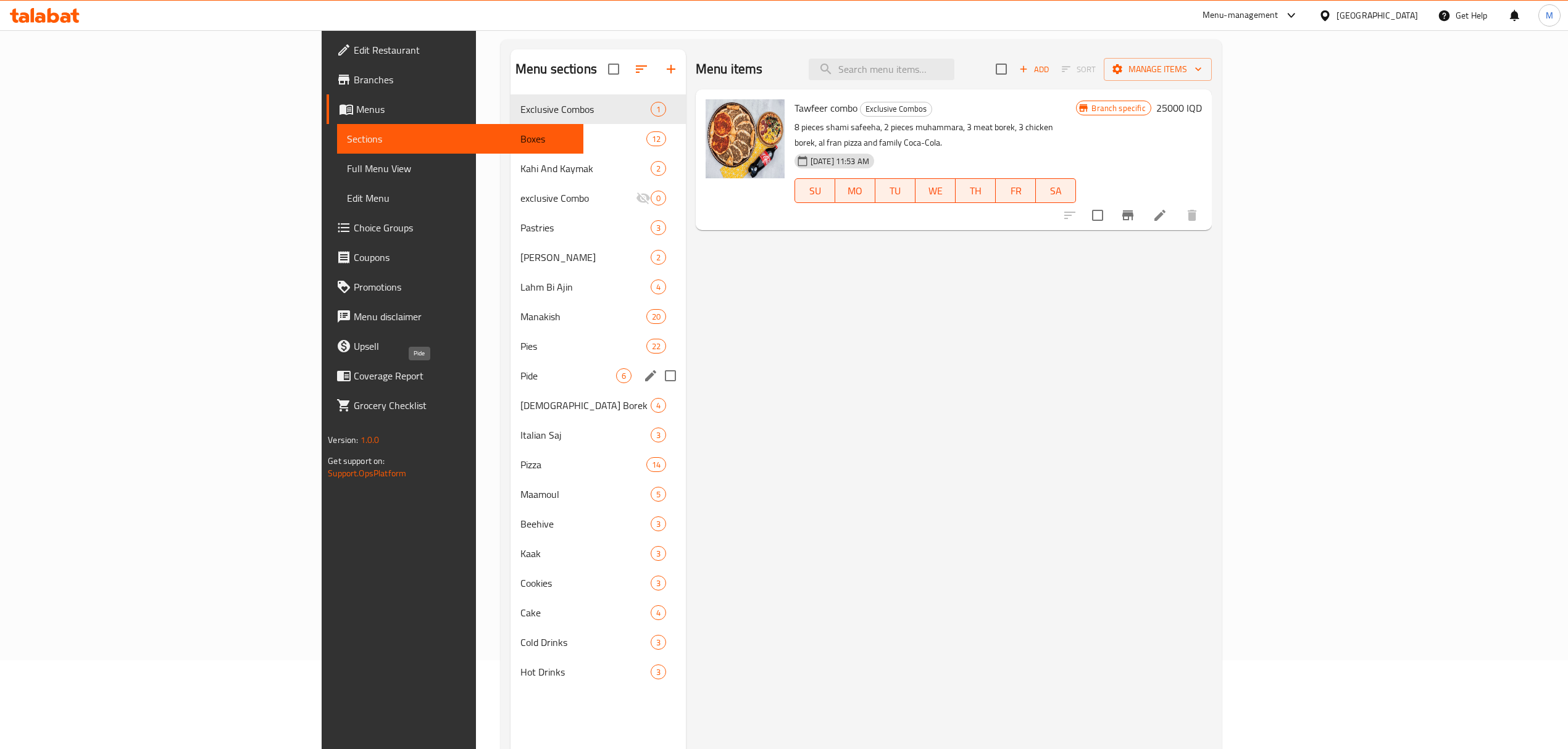
scroll to position [174, 0]
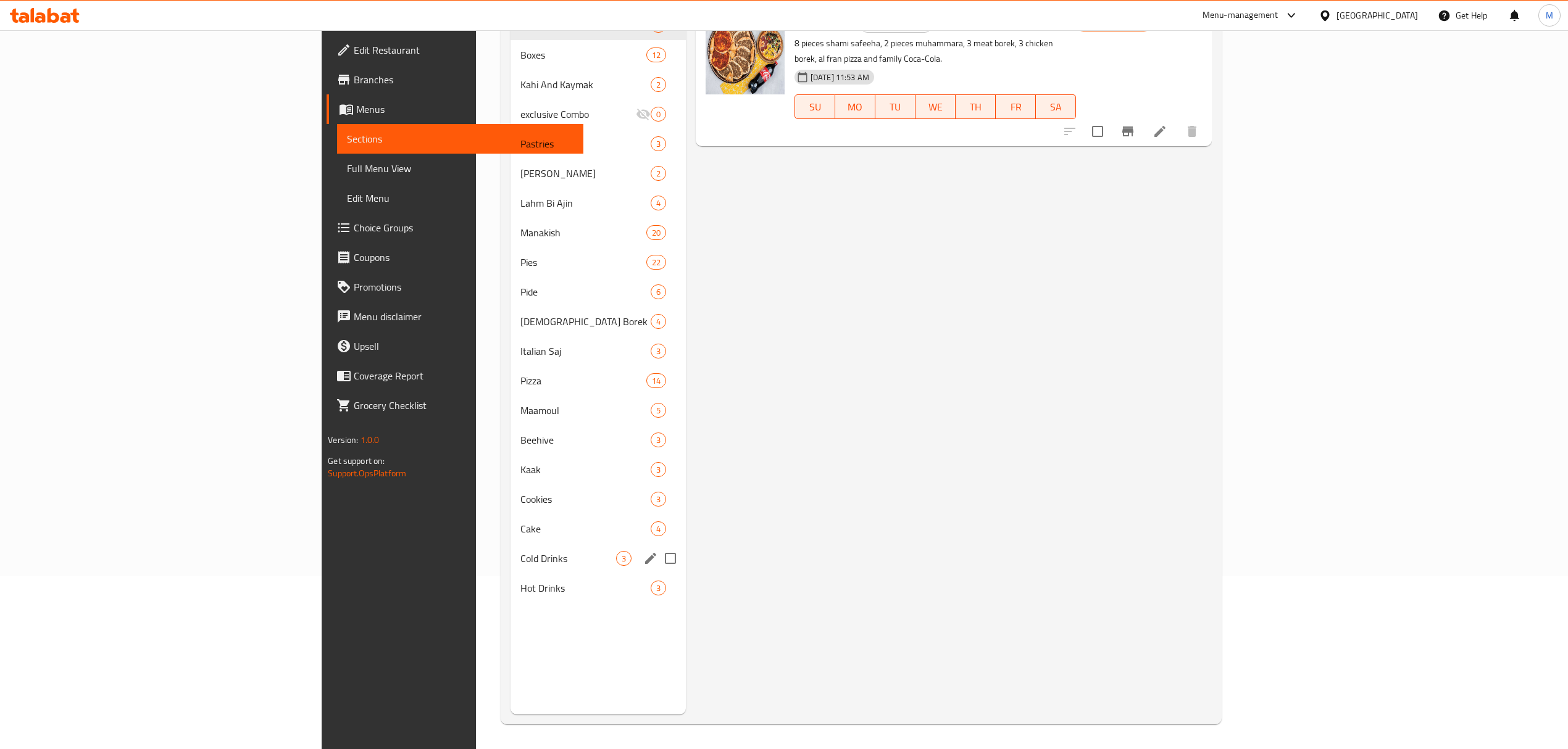
click at [511, 549] on div "Cold Drinks 3" at bounding box center [598, 559] width 176 height 30
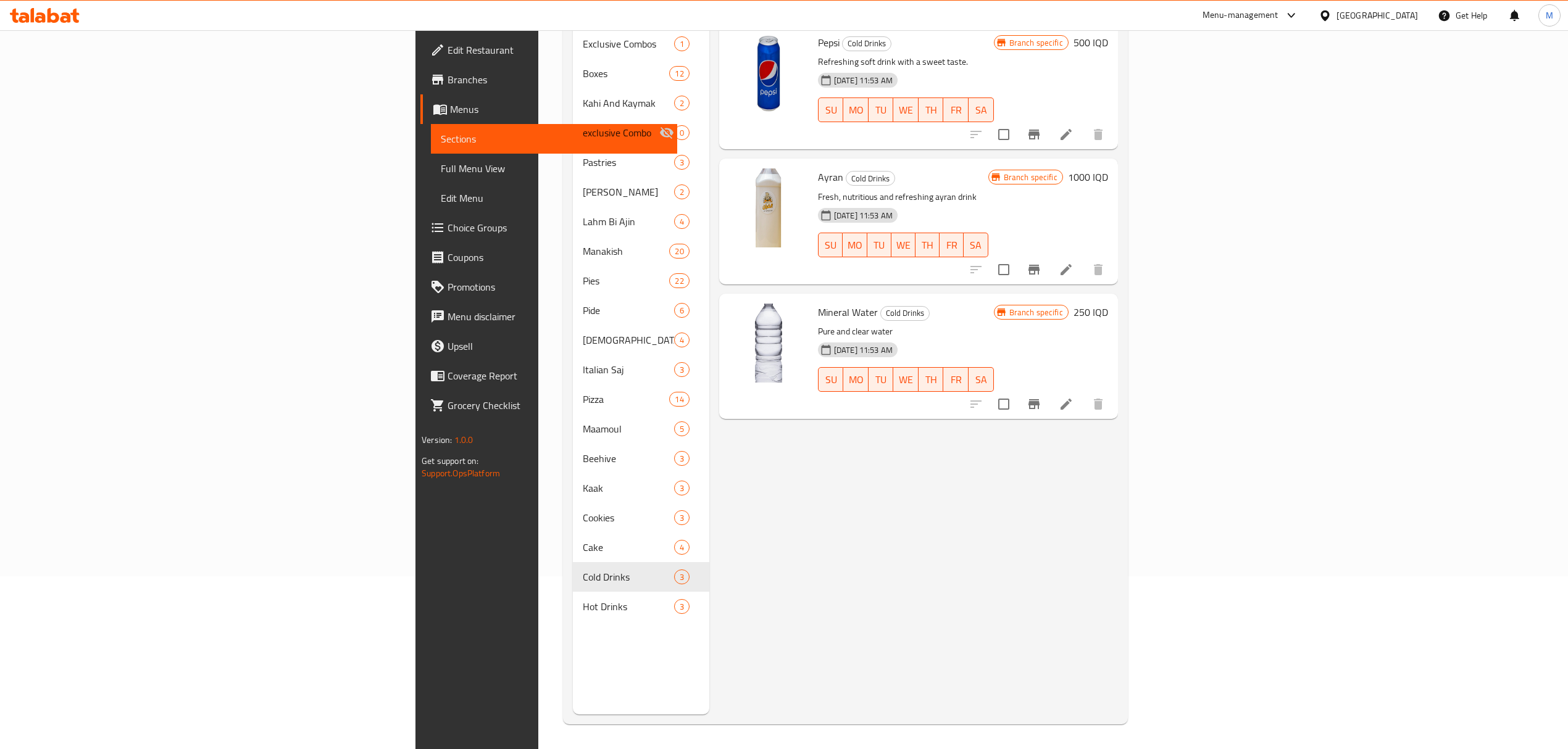
scroll to position [9, 0]
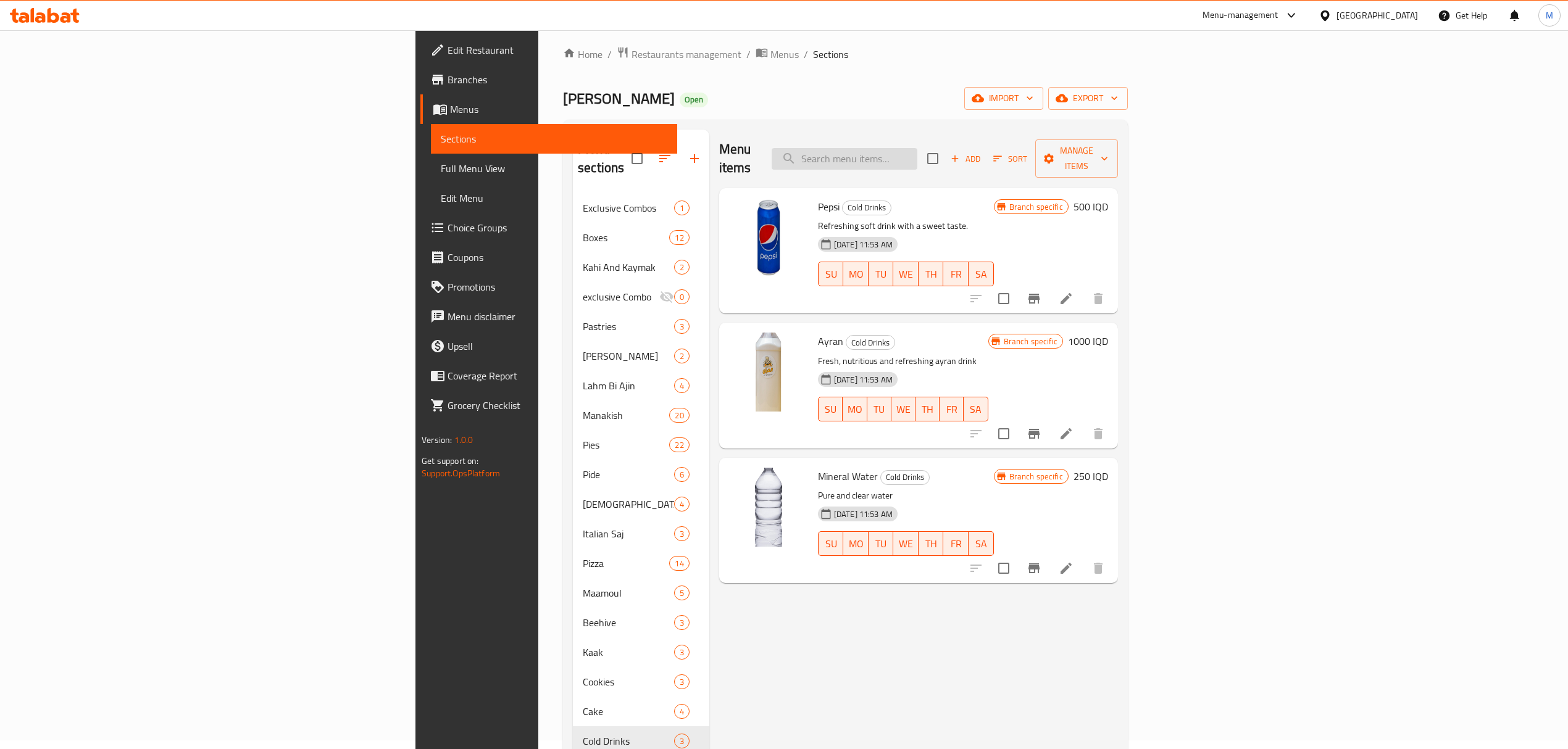
drag, startPoint x: 993, startPoint y: 130, endPoint x: 1000, endPoint y: 146, distance: 17.5
click at [991, 132] on div "Menu items Add Sort Manage items" at bounding box center [918, 159] width 399 height 59
click at [917, 160] on input "search" at bounding box center [844, 159] width 146 height 22
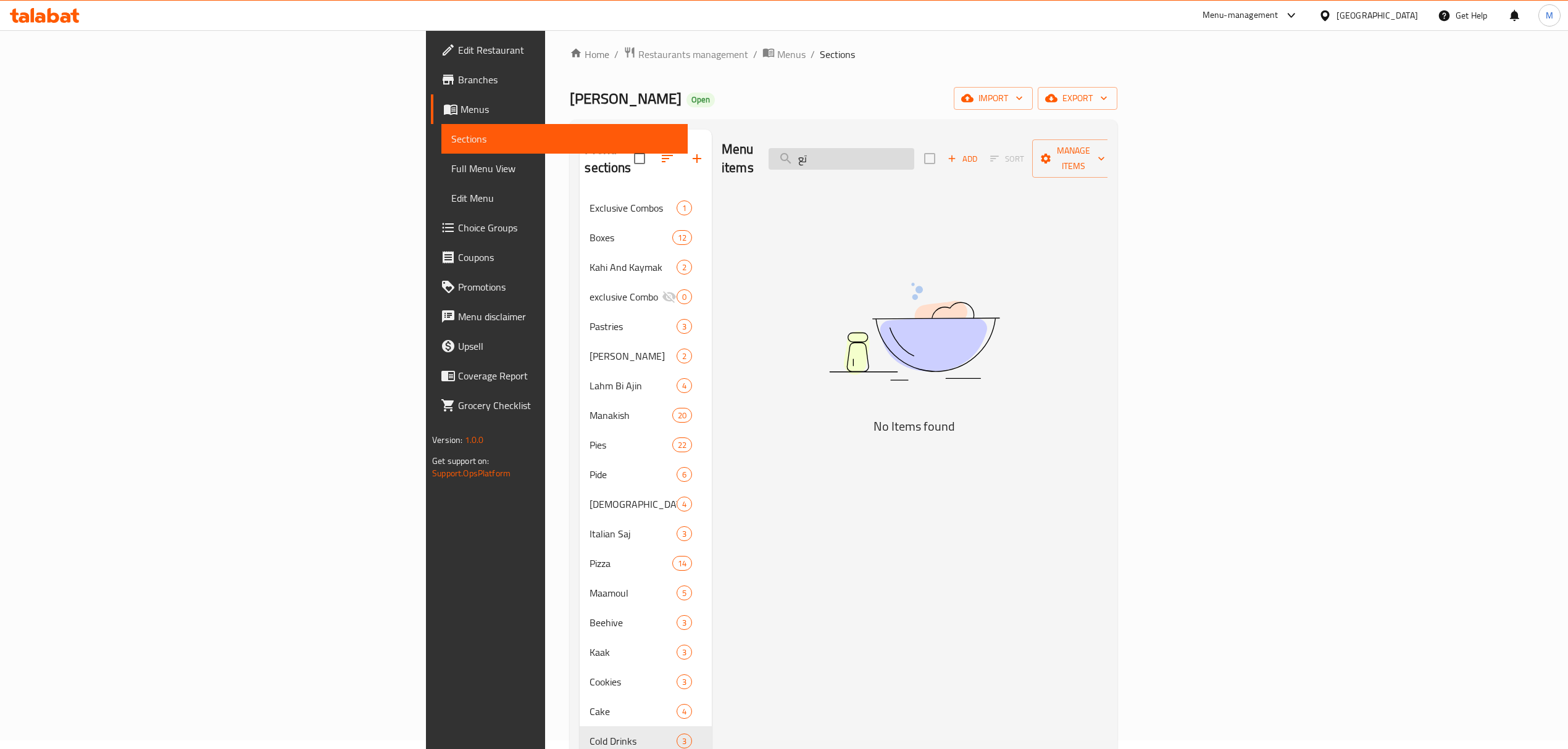
type input "ت"
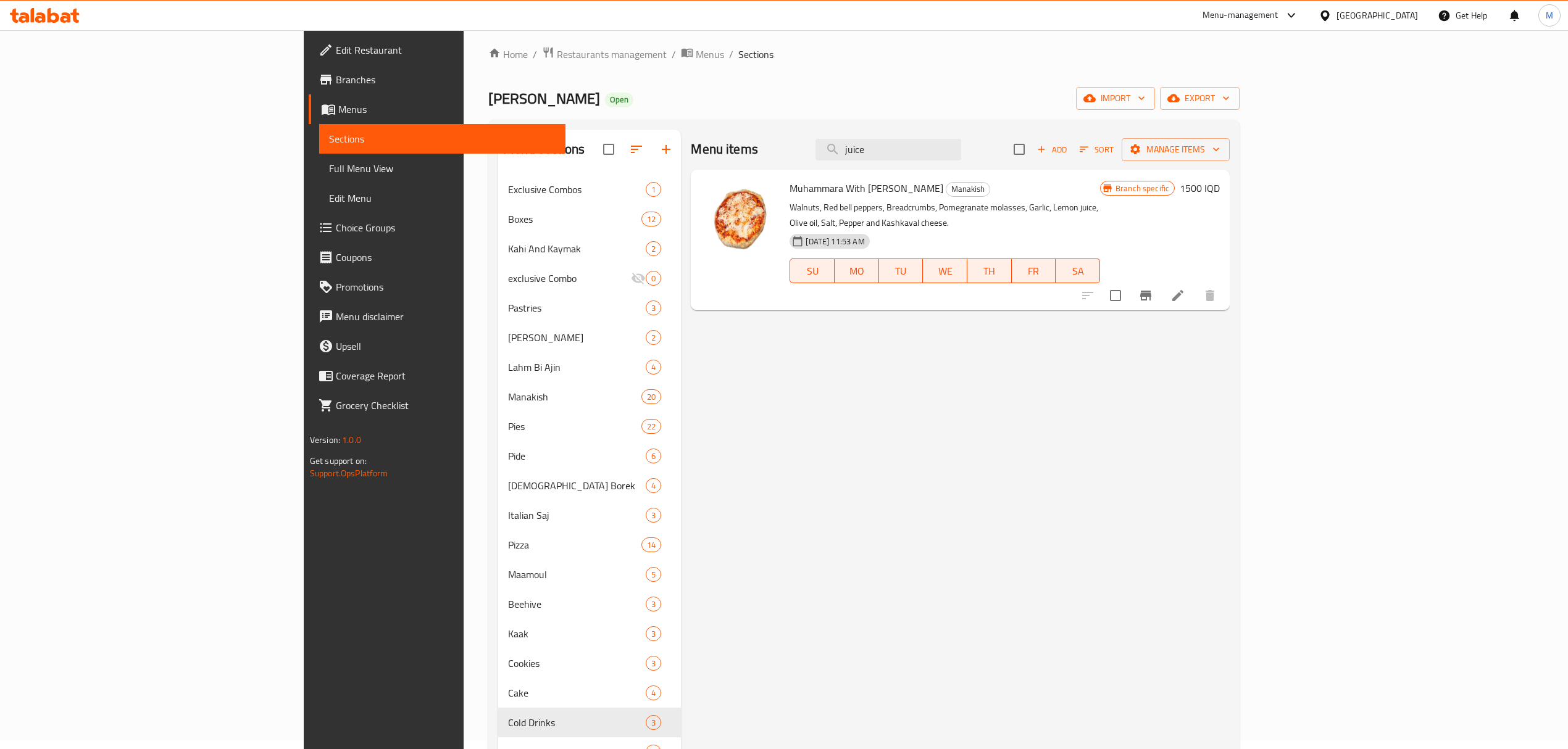
type input "juice"
click at [556, 56] on span "Restaurants management" at bounding box center [611, 54] width 110 height 15
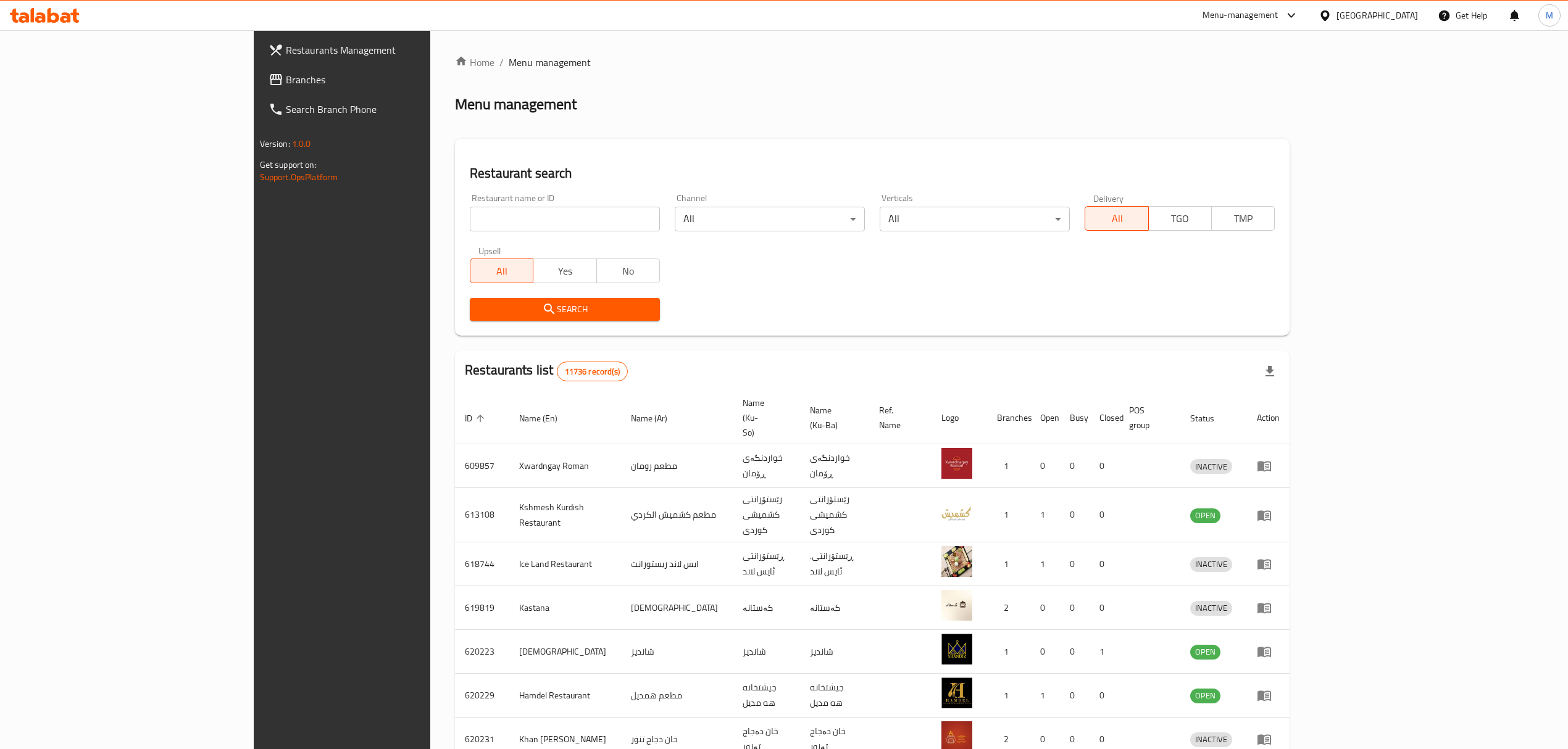
click at [553, 222] on input "search" at bounding box center [565, 218] width 190 height 25
type input "ب"
type input "بغدادية"
click button "Search" at bounding box center [565, 310] width 190 height 23
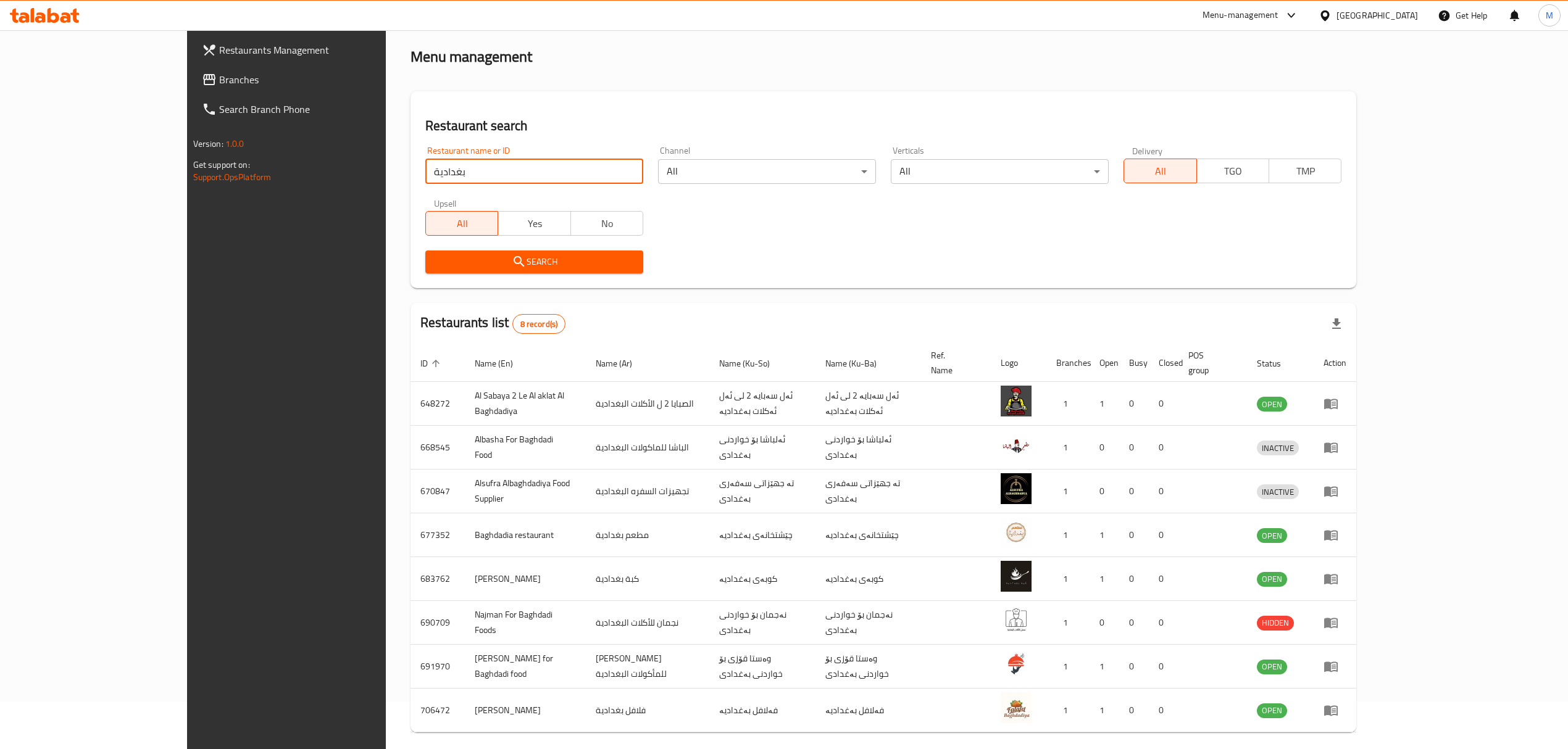
scroll to position [84, 0]
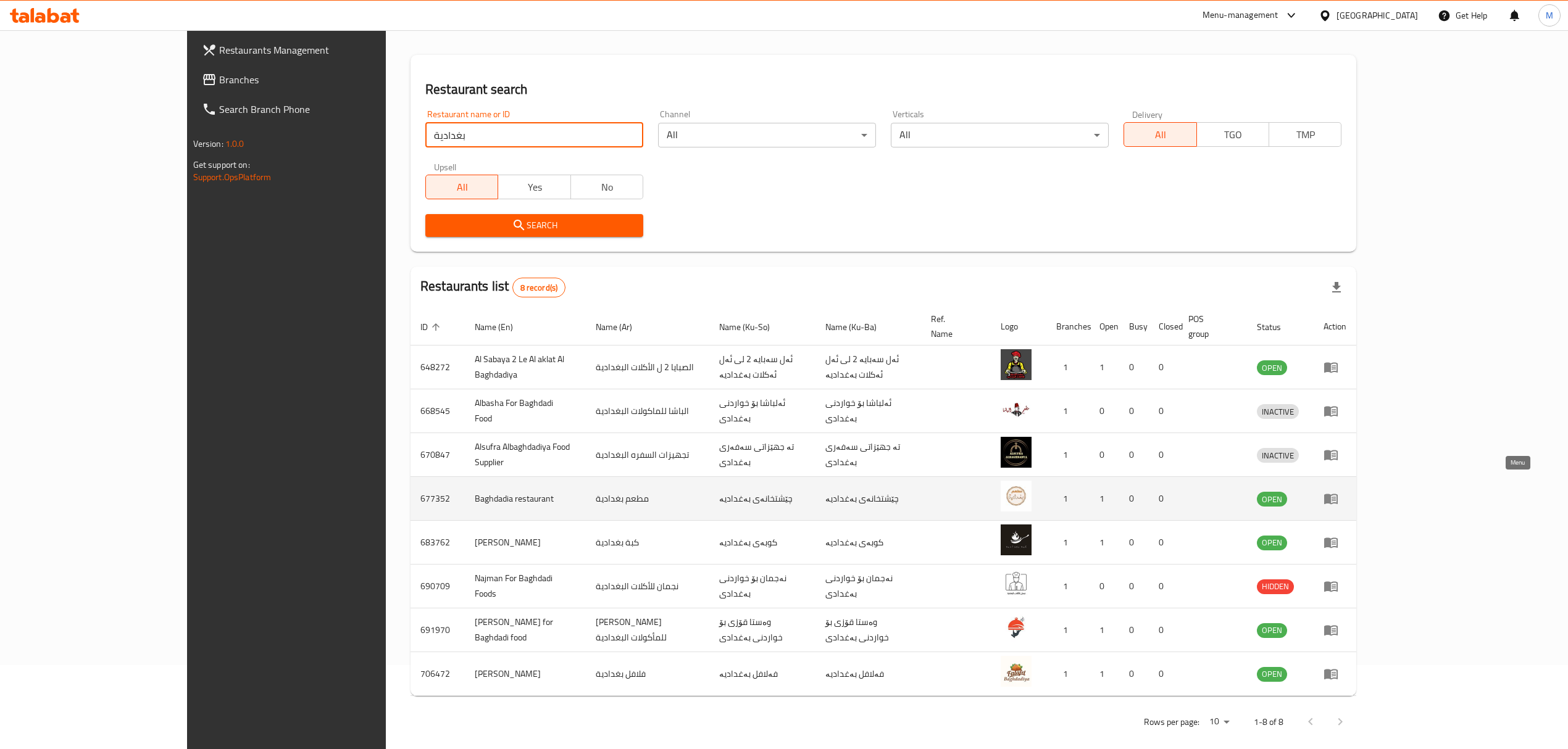
click at [1346, 491] on link "enhanced table" at bounding box center [1334, 498] width 23 height 15
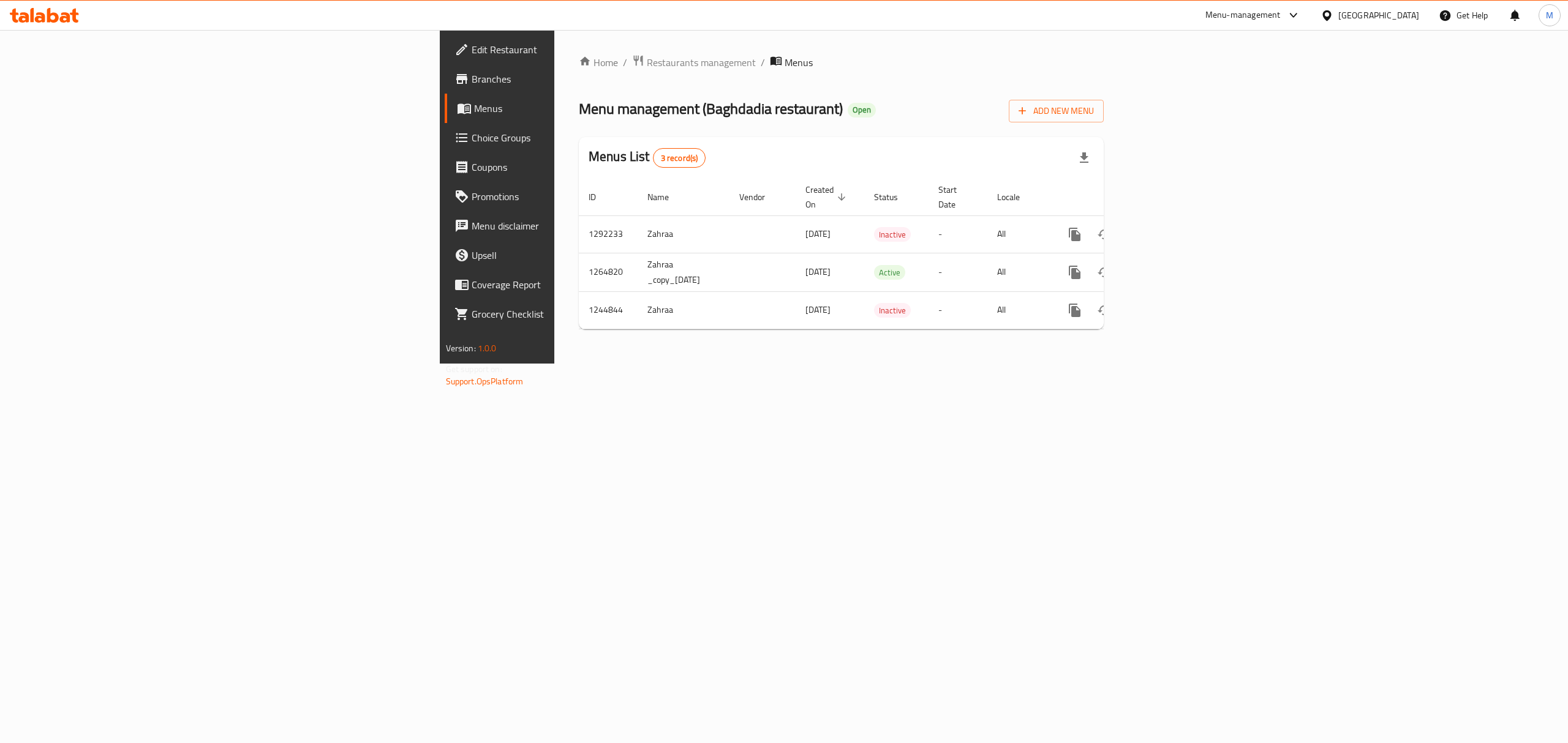
click at [471, 80] on span "Branches" at bounding box center [582, 79] width 220 height 15
